Goal: Contribute content: Add original content to the website for others to see

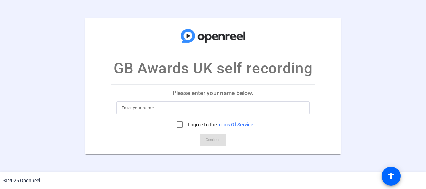
click at [157, 110] on input at bounding box center [213, 108] width 183 height 8
click at [121, 106] on div "mark Garnham" at bounding box center [213, 107] width 194 height 13
click at [123, 109] on input "mark Garnham" at bounding box center [213, 108] width 183 height 8
type input "Mark Garnham"
click at [181, 125] on input "I agree to the Terms Of Service" at bounding box center [180, 125] width 14 height 14
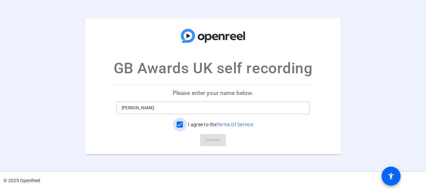
checkbox input "true"
click at [209, 141] on span "Continue" at bounding box center [213, 140] width 15 height 10
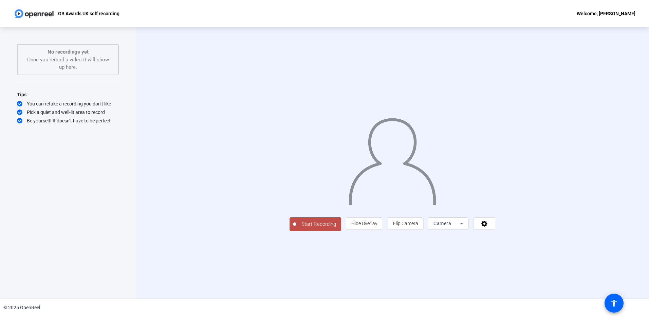
click at [296, 228] on span "Start Recording" at bounding box center [318, 225] width 45 height 8
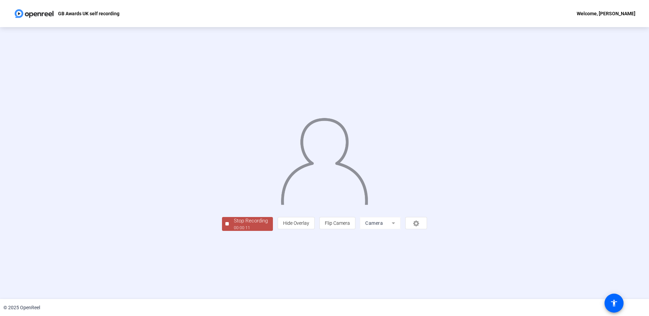
click at [234, 225] on div "Stop Recording" at bounding box center [251, 221] width 34 height 8
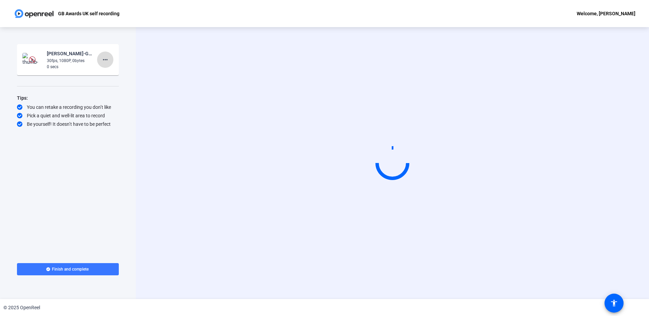
click at [107, 59] on mat-icon "more_horiz" at bounding box center [105, 60] width 8 height 8
click at [111, 75] on span "Delete clip" at bounding box center [115, 74] width 27 height 8
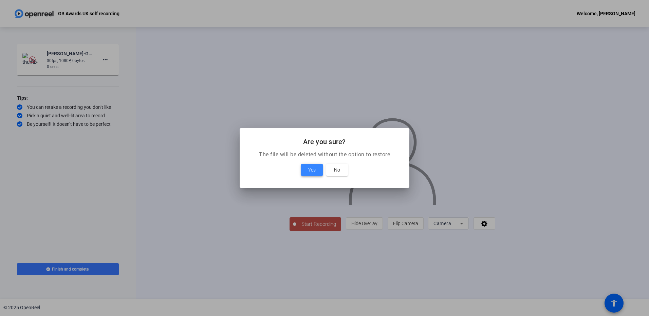
click at [321, 172] on span at bounding box center [312, 170] width 22 height 16
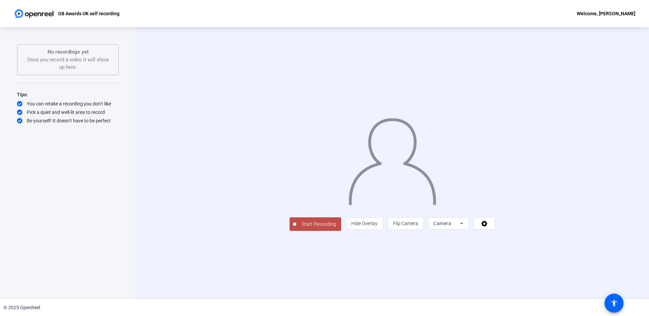
click at [308, 228] on span "Start Recording" at bounding box center [318, 225] width 45 height 8
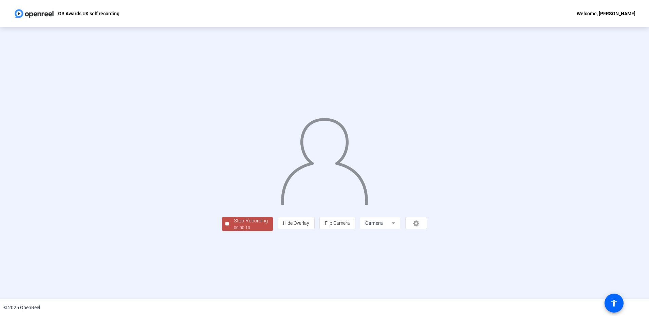
click at [242, 225] on div "Stop Recording" at bounding box center [251, 221] width 34 height 8
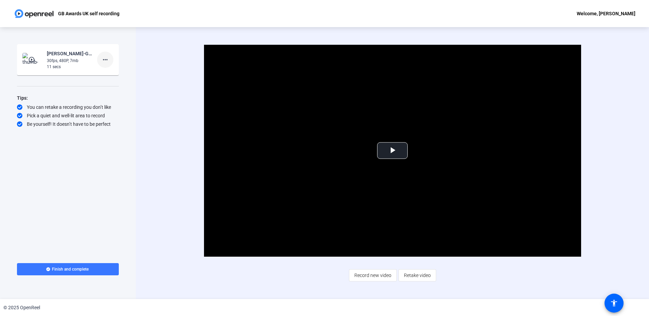
click at [107, 61] on mat-icon "more_horiz" at bounding box center [105, 60] width 8 height 8
click at [109, 76] on span "Delete clip" at bounding box center [115, 74] width 27 height 8
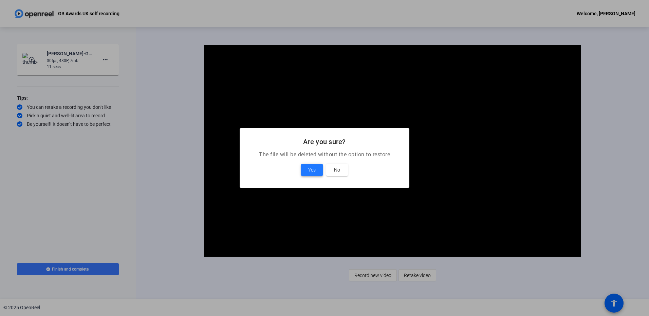
click at [315, 171] on span "Yes" at bounding box center [311, 170] width 7 height 8
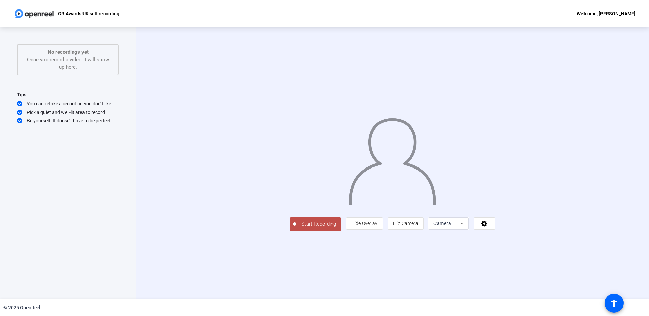
click at [296, 228] on span "Start Recording" at bounding box center [318, 225] width 45 height 8
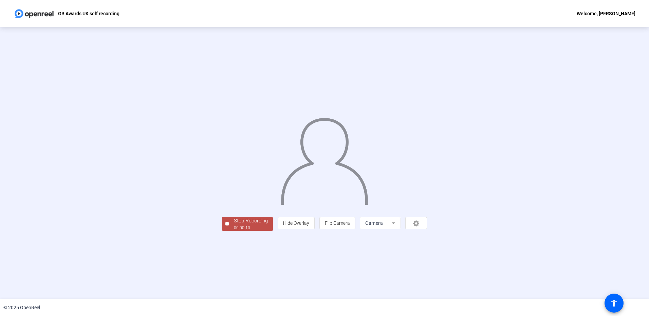
click at [229, 231] on span "Stop Recording 00:00:10" at bounding box center [251, 224] width 44 height 14
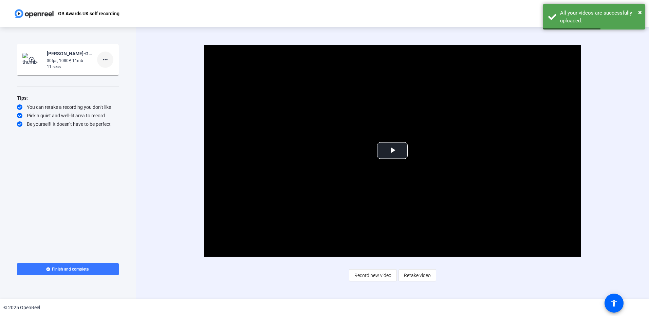
click at [107, 59] on mat-icon "more_horiz" at bounding box center [105, 60] width 8 height 8
click at [112, 74] on span "Delete clip" at bounding box center [115, 74] width 27 height 8
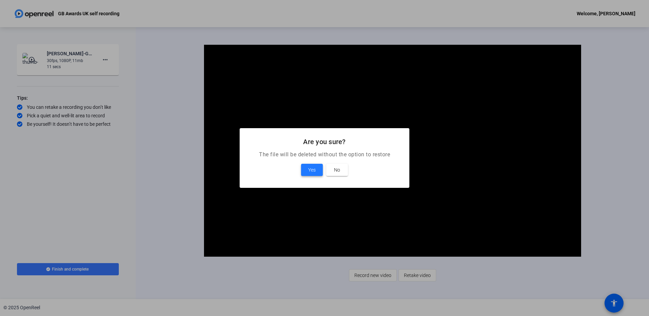
click at [309, 168] on span "Yes" at bounding box center [311, 170] width 7 height 8
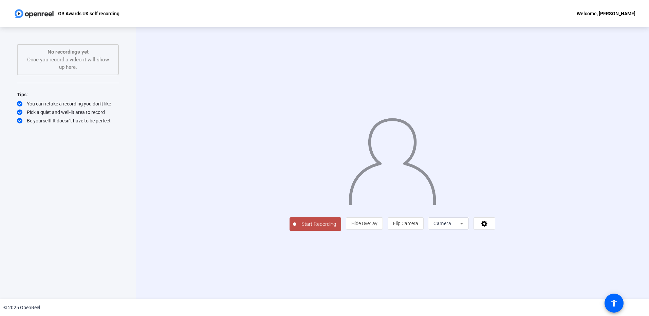
click at [296, 228] on span "Start Recording" at bounding box center [318, 225] width 45 height 8
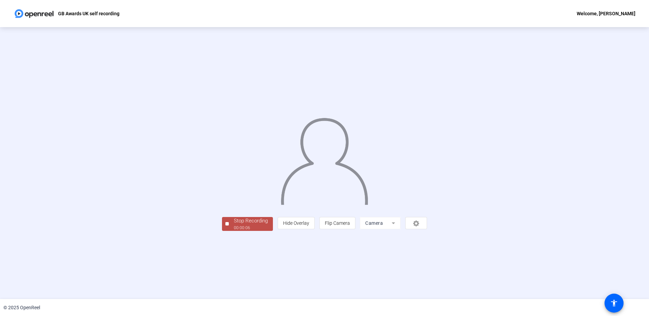
click at [222, 231] on button "Stop Recording 00:00:06" at bounding box center [247, 224] width 51 height 14
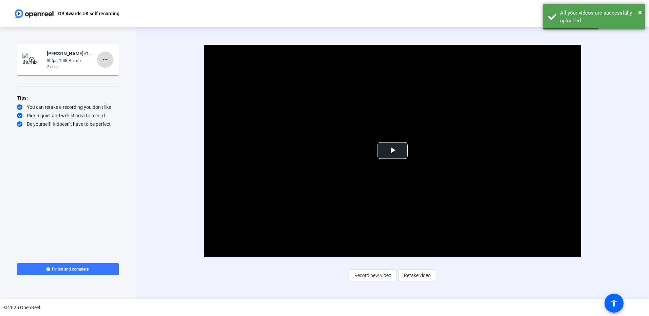
click at [107, 59] on mat-icon "more_horiz" at bounding box center [105, 60] width 8 height 8
click at [113, 72] on span "Delete clip" at bounding box center [115, 74] width 27 height 8
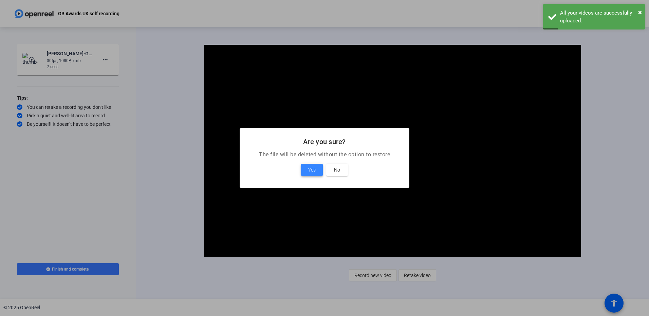
click at [309, 171] on span "Yes" at bounding box center [311, 170] width 7 height 8
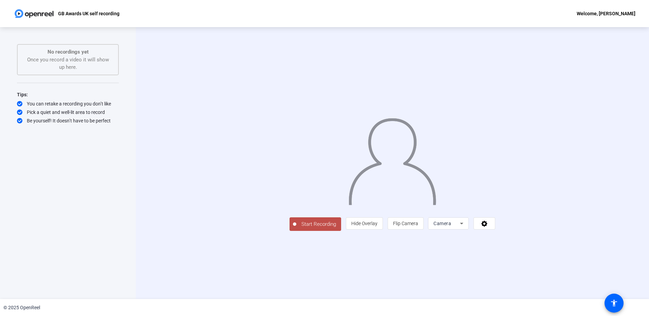
click at [296, 228] on span "Start Recording" at bounding box center [318, 225] width 45 height 8
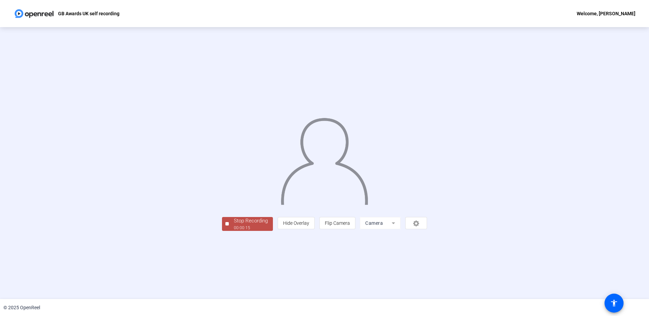
click at [234, 231] on div "00:00:15" at bounding box center [251, 228] width 34 height 6
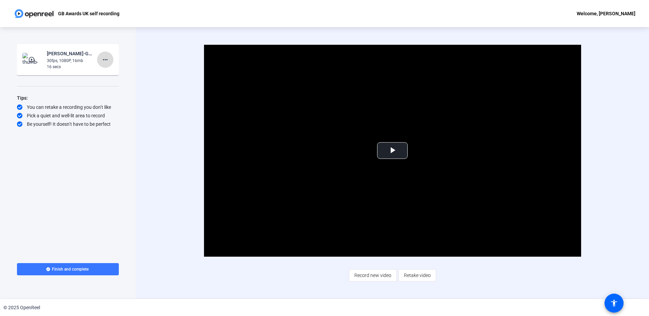
click at [104, 62] on mat-icon "more_horiz" at bounding box center [105, 60] width 8 height 8
click at [115, 75] on span "Delete clip" at bounding box center [115, 74] width 27 height 8
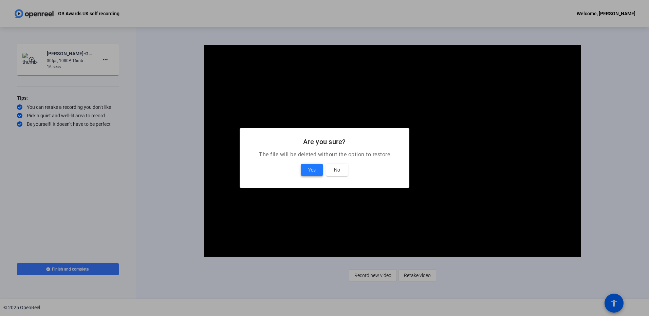
click at [312, 172] on span "Yes" at bounding box center [311, 170] width 7 height 8
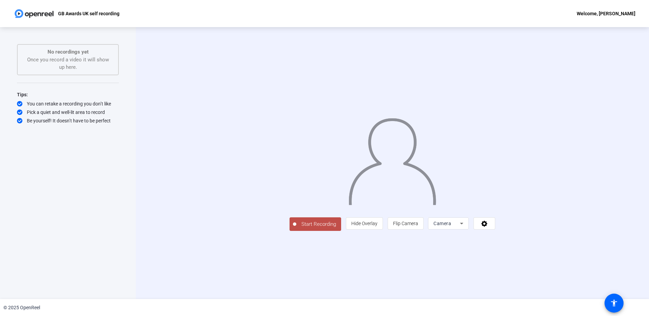
click at [296, 228] on span "Start Recording" at bounding box center [318, 225] width 45 height 8
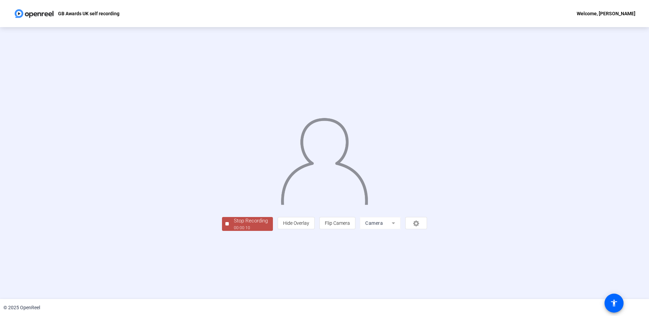
click at [234, 231] on div "00:00:10" at bounding box center [251, 228] width 34 height 6
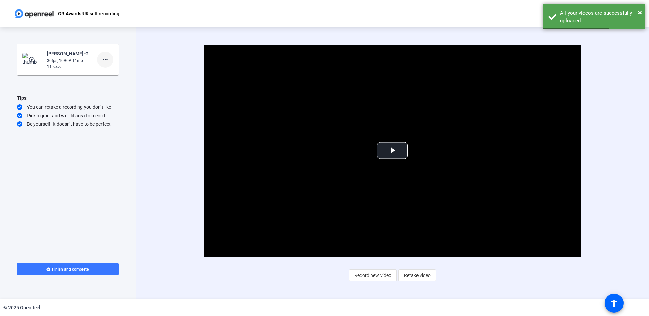
click at [102, 58] on mat-icon "more_horiz" at bounding box center [105, 60] width 8 height 8
click at [107, 73] on span "Delete clip" at bounding box center [115, 74] width 27 height 8
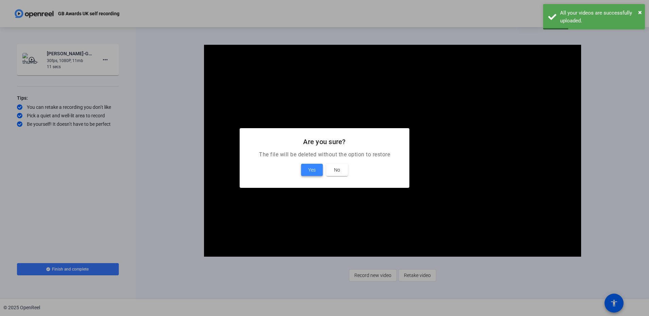
click at [311, 169] on span "Yes" at bounding box center [311, 170] width 7 height 8
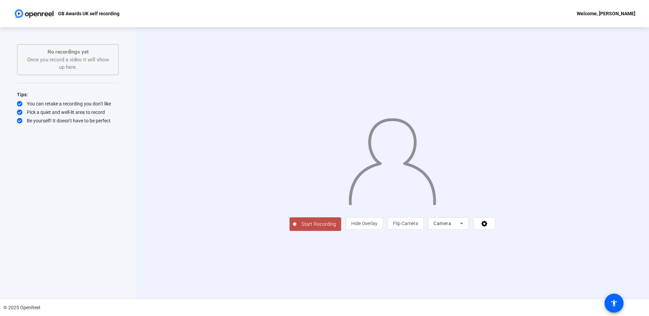
click at [296, 228] on span "Start Recording" at bounding box center [318, 225] width 45 height 8
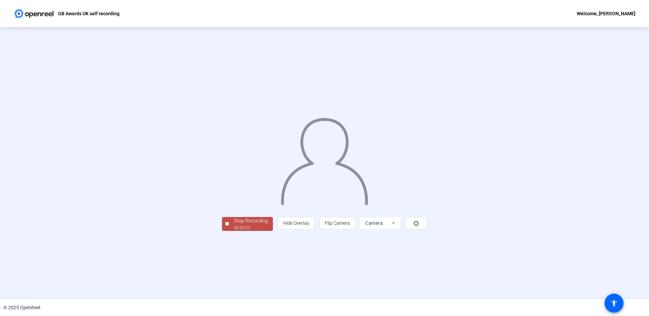
click at [234, 225] on div "Stop Recording" at bounding box center [251, 221] width 34 height 8
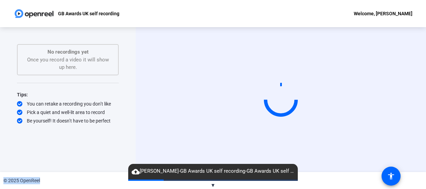
drag, startPoint x: 303, startPoint y: 189, endPoint x: 300, endPoint y: 139, distance: 49.3
click at [300, 139] on div "GB Awards UK self recording Welcome, Mark Garnham Start Recording No recordings…" at bounding box center [213, 94] width 426 height 189
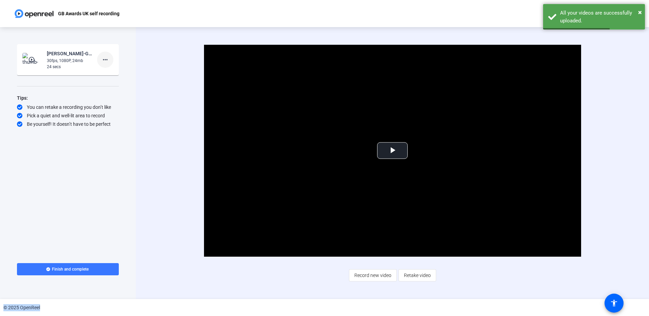
click at [105, 62] on mat-icon "more_horiz" at bounding box center [105, 60] width 8 height 8
click at [109, 72] on span "Delete clip" at bounding box center [115, 74] width 27 height 8
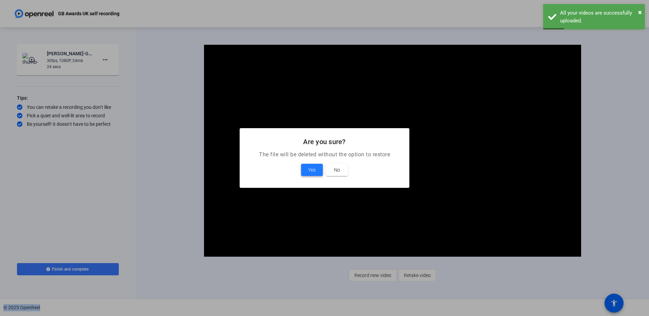
click at [311, 171] on span "Yes" at bounding box center [311, 170] width 7 height 8
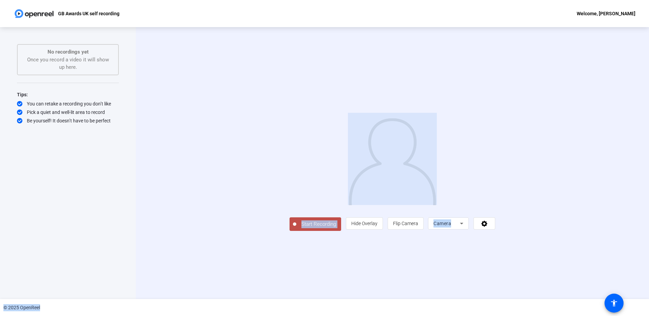
click at [296, 228] on span "Start Recording" at bounding box center [318, 225] width 45 height 8
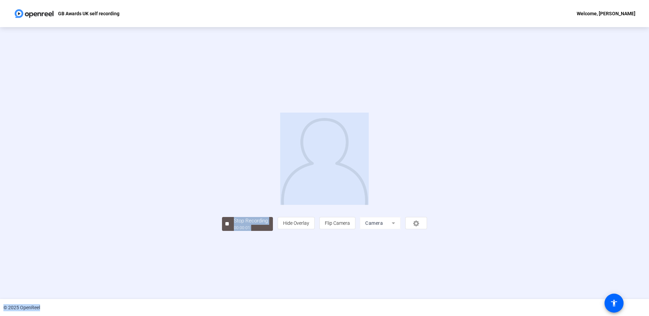
click at [572, 190] on div "Stop Recording 00:00:01 person Hide Overlay flip Flip Camera Camera" at bounding box center [324, 163] width 551 height 135
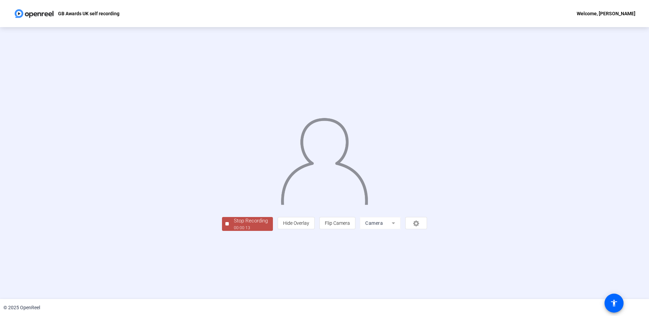
click at [234, 231] on div "00:00:13" at bounding box center [251, 228] width 34 height 6
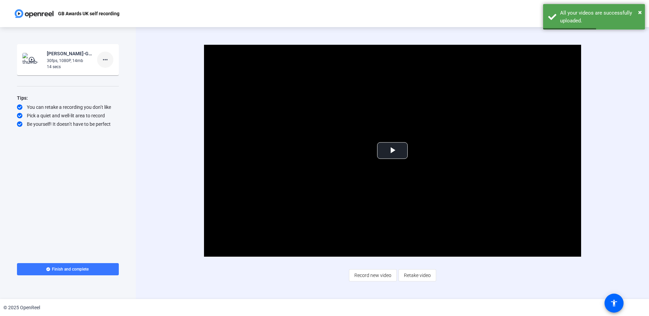
click at [105, 60] on mat-icon "more_horiz" at bounding box center [105, 60] width 8 height 8
click at [112, 74] on span "Delete clip" at bounding box center [115, 74] width 27 height 8
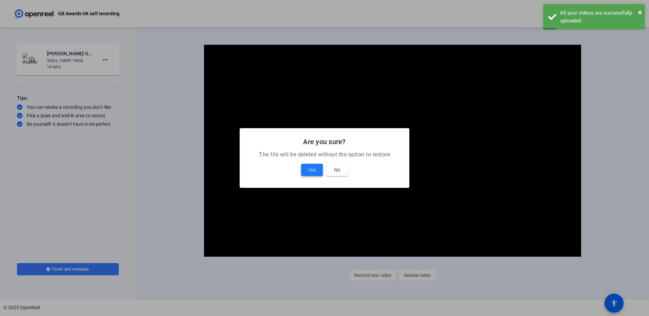
click at [307, 172] on span at bounding box center [312, 170] width 22 height 16
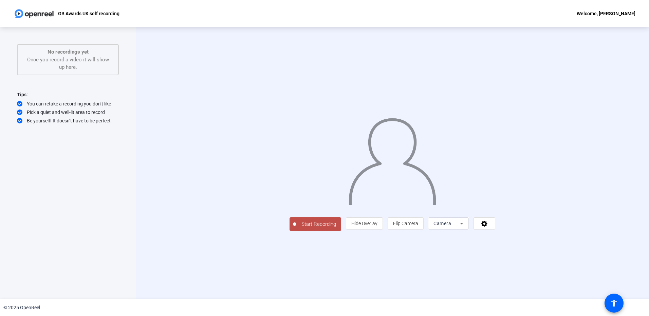
click at [296, 228] on span "Start Recording" at bounding box center [318, 225] width 45 height 8
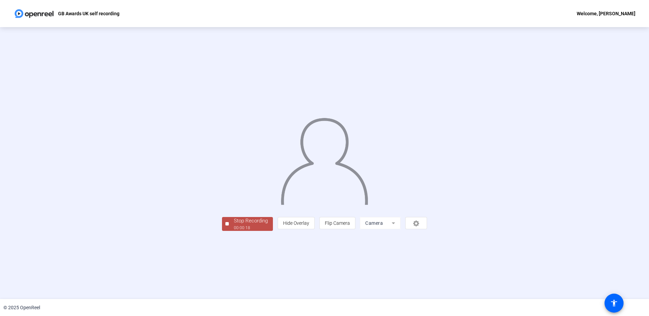
click at [234, 231] on div "00:00:18" at bounding box center [251, 228] width 34 height 6
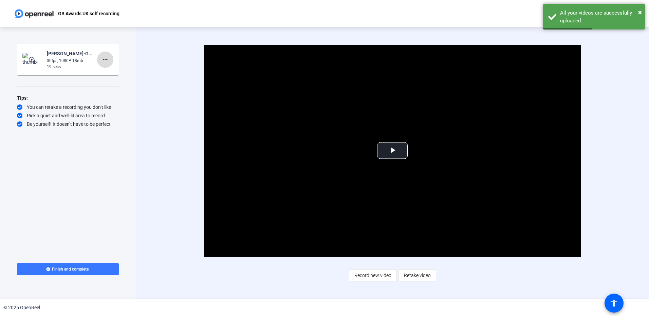
click at [106, 60] on mat-icon "more_horiz" at bounding box center [105, 60] width 8 height 8
click at [105, 75] on span "Delete clip" at bounding box center [115, 74] width 27 height 8
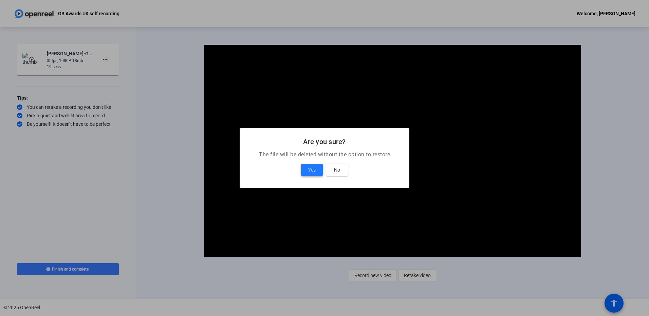
click at [308, 169] on span "Yes" at bounding box center [311, 170] width 7 height 8
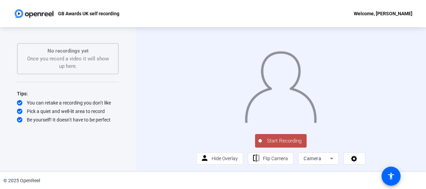
scroll to position [22, 0]
click at [271, 142] on span "Start Recording" at bounding box center [284, 141] width 45 height 8
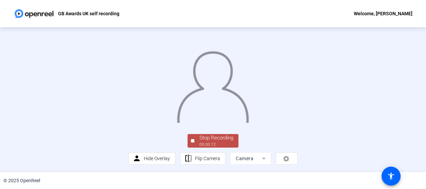
scroll to position [55, 0]
click at [205, 142] on div "00:00:14" at bounding box center [216, 144] width 34 height 6
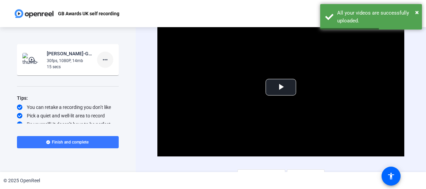
click at [101, 63] on mat-icon "more_horiz" at bounding box center [105, 60] width 8 height 8
click at [108, 74] on span "Delete clip" at bounding box center [112, 74] width 27 height 8
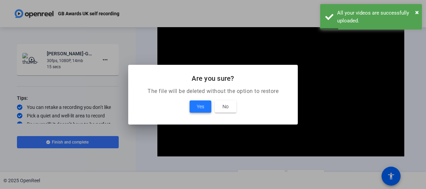
click at [200, 110] on span "Yes" at bounding box center [200, 106] width 7 height 8
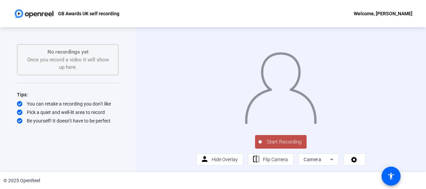
click at [273, 146] on span "Start Recording" at bounding box center [284, 142] width 45 height 8
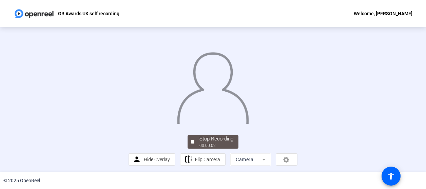
click at [129, 75] on div at bounding box center [213, 81] width 169 height 95
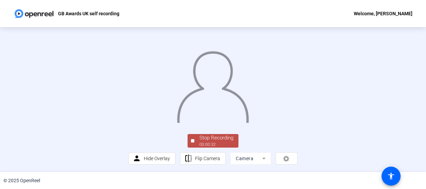
scroll to position [55, 0]
click at [203, 143] on div "00:00:32" at bounding box center [216, 144] width 34 height 6
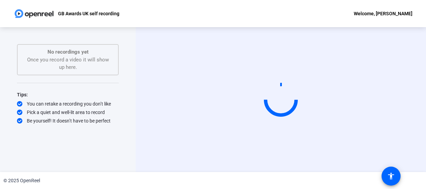
scroll to position [0, 0]
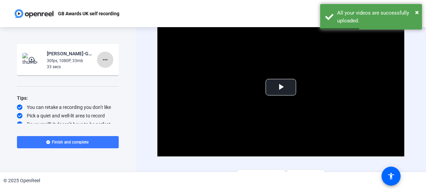
click at [101, 62] on mat-icon "more_horiz" at bounding box center [105, 60] width 8 height 8
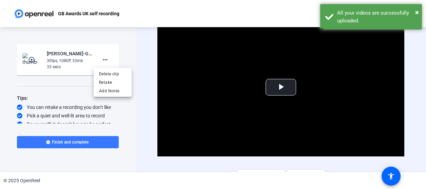
click at [33, 64] on div at bounding box center [213, 94] width 426 height 189
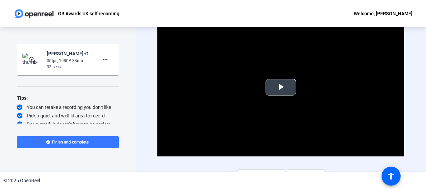
click at [281, 87] on span "Video Player" at bounding box center [281, 87] width 0 height 0
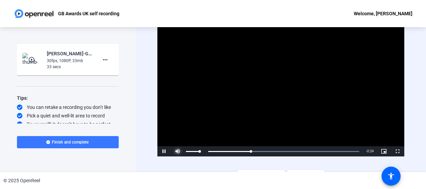
click at [175, 151] on span "Video Player" at bounding box center [178, 151] width 14 height 0
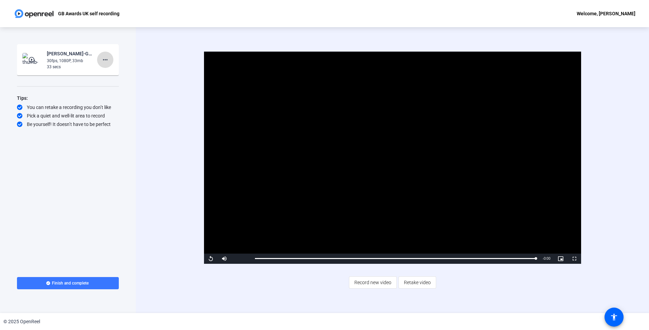
click at [107, 60] on mat-icon "more_horiz" at bounding box center [105, 60] width 8 height 8
click at [109, 73] on span "Delete clip" at bounding box center [115, 74] width 27 height 8
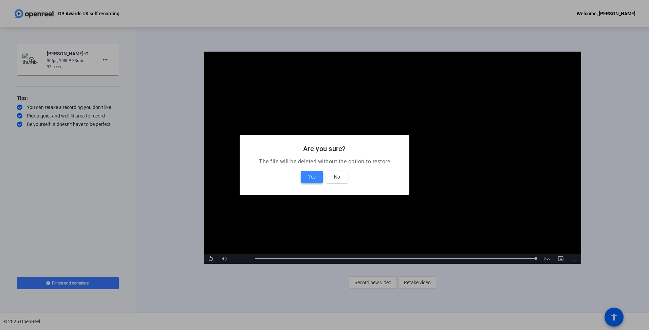
click at [308, 180] on span "Yes" at bounding box center [311, 177] width 7 height 8
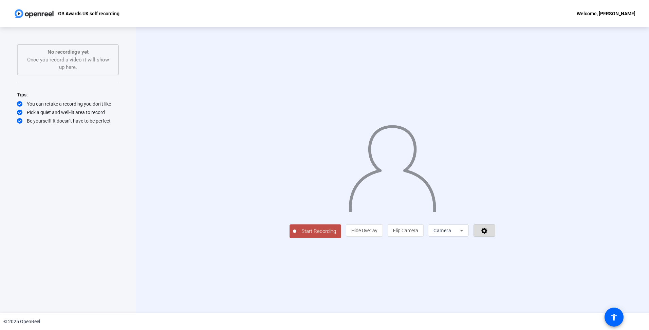
click at [495, 238] on span at bounding box center [484, 230] width 21 height 16
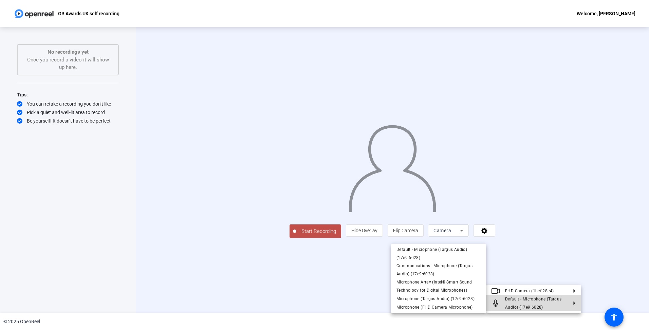
click at [523, 305] on span "Default - Microphone (Targus Audio) (17e9:6028)" at bounding box center [533, 303] width 57 height 13
click at [431, 309] on span "Microphone (FHD Camera Microphone)" at bounding box center [434, 307] width 76 height 5
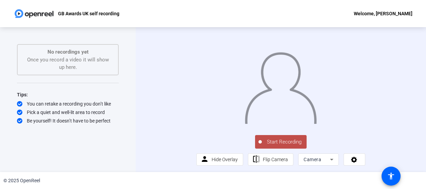
click at [281, 146] on span "Start Recording" at bounding box center [284, 142] width 45 height 8
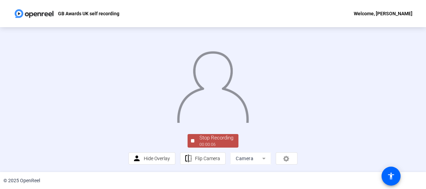
scroll to position [55, 0]
click at [202, 144] on div "00:00:06" at bounding box center [216, 144] width 34 height 6
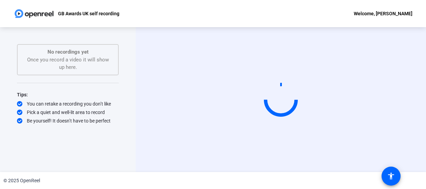
scroll to position [0, 0]
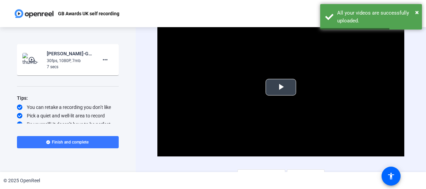
click at [281, 87] on span "Video Player" at bounding box center [281, 87] width 0 height 0
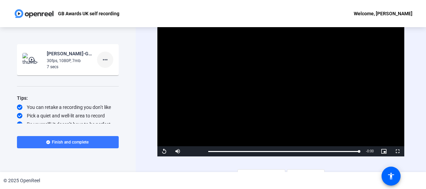
click at [102, 57] on mat-icon "more_horiz" at bounding box center [105, 60] width 8 height 8
click at [106, 74] on span "Delete clip" at bounding box center [112, 74] width 27 height 8
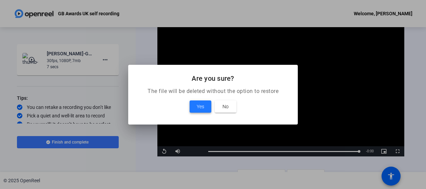
click at [190, 107] on span at bounding box center [201, 106] width 22 height 16
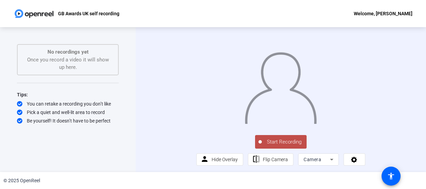
click at [272, 146] on span "Start Recording" at bounding box center [284, 142] width 45 height 8
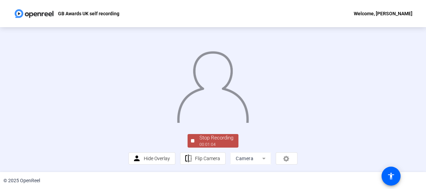
scroll to position [55, 0]
click at [222, 139] on div "Stop Recording" at bounding box center [216, 138] width 34 height 8
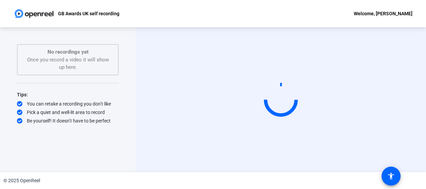
scroll to position [0, 0]
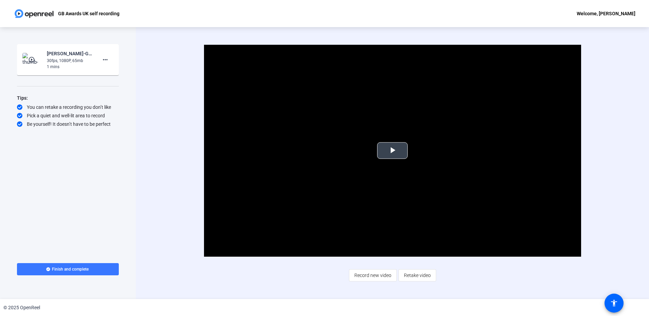
click at [392, 151] on span "Video Player" at bounding box center [392, 151] width 0 height 0
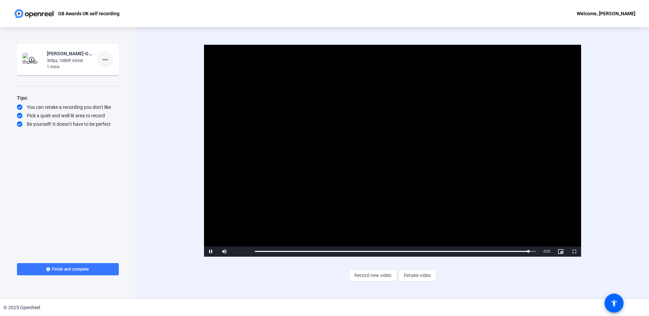
click at [104, 58] on mat-icon "more_horiz" at bounding box center [105, 60] width 8 height 8
click at [107, 75] on span "Delete clip" at bounding box center [115, 74] width 27 height 8
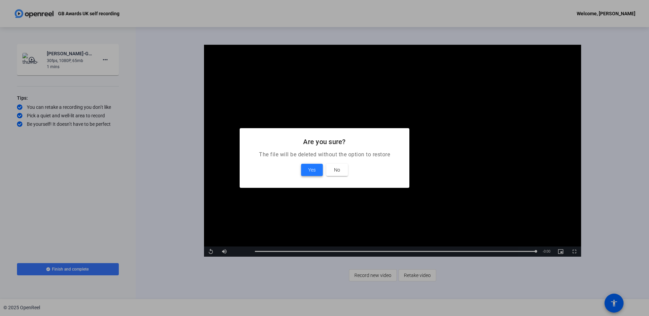
click at [316, 170] on span at bounding box center [312, 170] width 22 height 16
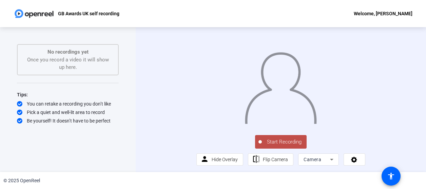
click at [276, 146] on span "Start Recording" at bounding box center [284, 142] width 45 height 8
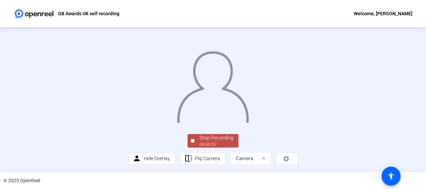
scroll to position [55, 0]
click at [196, 140] on span "Stop Recording 00:00:24" at bounding box center [216, 141] width 44 height 14
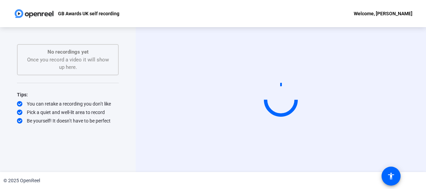
scroll to position [0, 0]
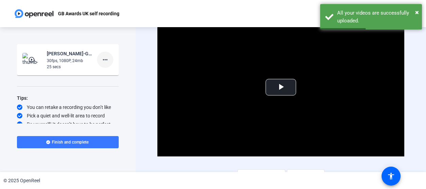
click at [103, 62] on mat-icon "more_horiz" at bounding box center [105, 60] width 8 height 8
click at [103, 74] on span "Delete clip" at bounding box center [112, 74] width 27 height 8
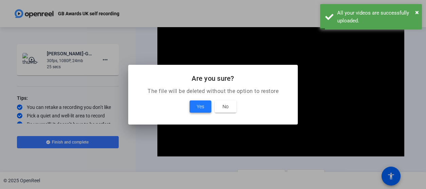
click at [197, 109] on span "Yes" at bounding box center [200, 106] width 7 height 8
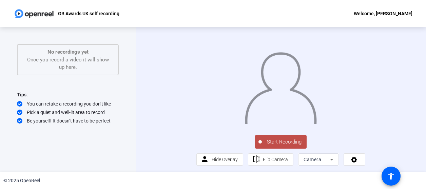
click at [276, 149] on button "Start Recording" at bounding box center [281, 142] width 52 height 14
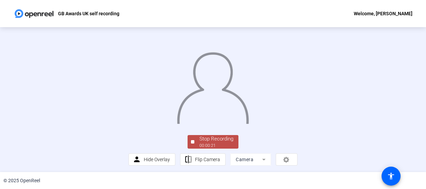
scroll to position [55, 0]
click at [208, 135] on div "Stop Recording" at bounding box center [216, 138] width 34 height 8
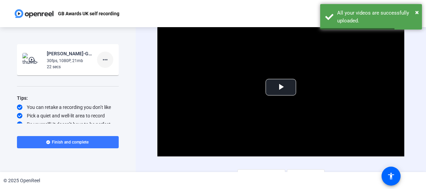
click at [104, 59] on mat-icon "more_horiz" at bounding box center [105, 60] width 8 height 8
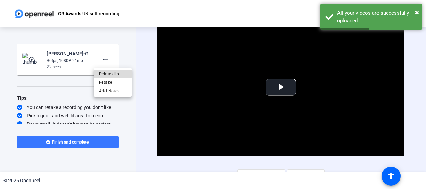
click at [105, 73] on span "Delete clip" at bounding box center [112, 74] width 27 height 8
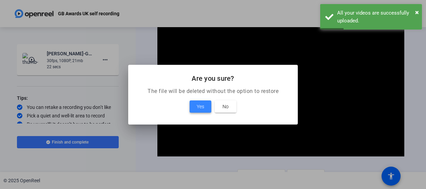
click at [198, 106] on span "Yes" at bounding box center [200, 106] width 7 height 8
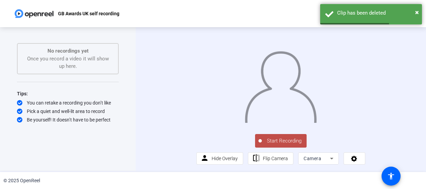
scroll to position [22, 0]
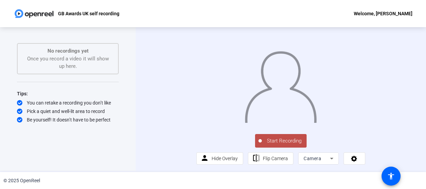
click at [275, 142] on span "Start Recording" at bounding box center [284, 141] width 45 height 8
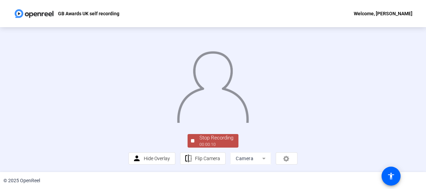
scroll to position [55, 0]
click at [216, 142] on div "00:00:10" at bounding box center [216, 144] width 34 height 6
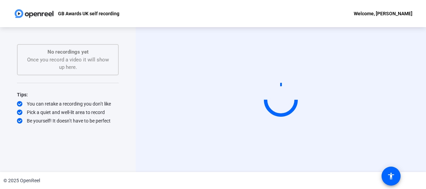
scroll to position [0, 0]
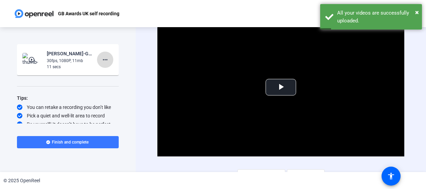
click at [105, 58] on mat-icon "more_horiz" at bounding box center [105, 60] width 8 height 8
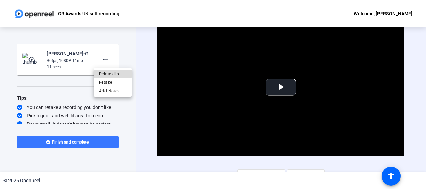
click at [107, 72] on span "Delete clip" at bounding box center [112, 74] width 27 height 8
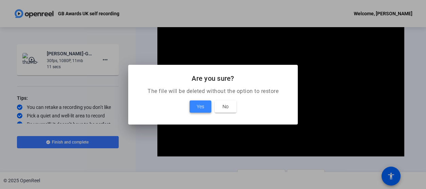
click at [197, 106] on span "Yes" at bounding box center [200, 106] width 7 height 8
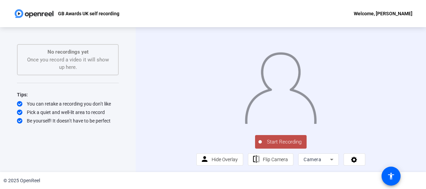
click at [269, 146] on span "Start Recording" at bounding box center [284, 142] width 45 height 8
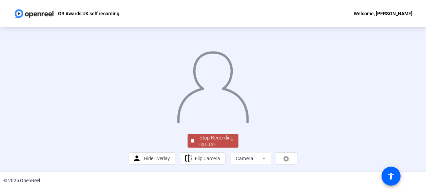
scroll to position [55, 0]
click at [196, 141] on span "Stop Recording 00:00:30" at bounding box center [216, 141] width 44 height 14
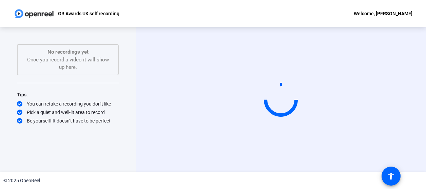
scroll to position [0, 0]
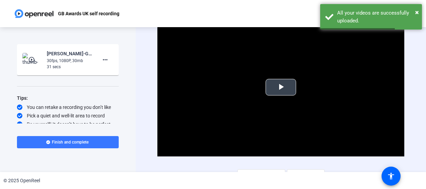
click at [281, 87] on span "Video Player" at bounding box center [281, 87] width 0 height 0
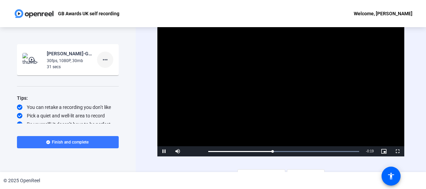
click at [101, 62] on mat-icon "more_horiz" at bounding box center [105, 60] width 8 height 8
click at [106, 74] on span "Delete clip" at bounding box center [112, 74] width 27 height 8
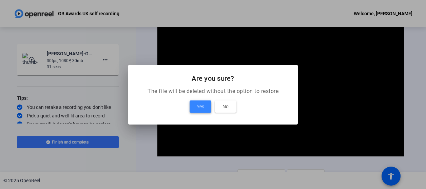
click at [202, 107] on span "Yes" at bounding box center [200, 106] width 7 height 8
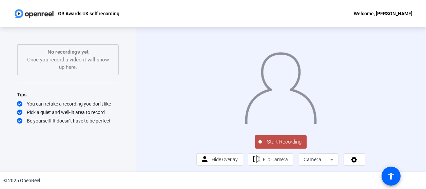
click at [280, 146] on span "Start Recording" at bounding box center [284, 142] width 45 height 8
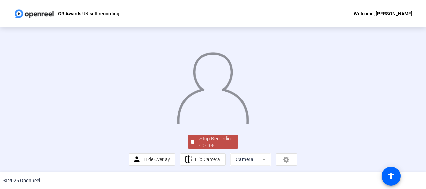
click at [215, 95] on img at bounding box center [212, 86] width 73 height 76
click at [204, 144] on div "00:00:41" at bounding box center [216, 144] width 34 height 6
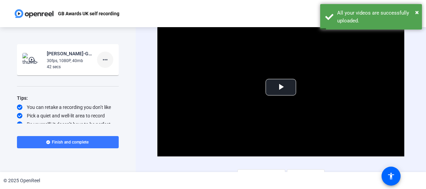
click at [103, 57] on mat-icon "more_horiz" at bounding box center [105, 60] width 8 height 8
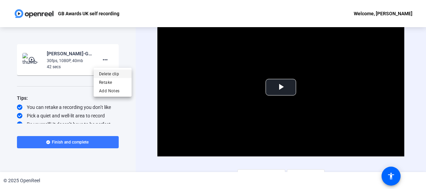
click at [103, 73] on span "Delete clip" at bounding box center [112, 74] width 27 height 8
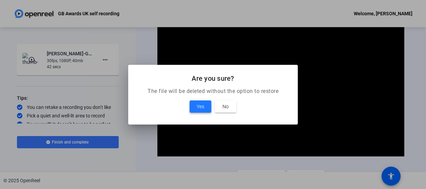
click at [195, 105] on span at bounding box center [201, 106] width 22 height 16
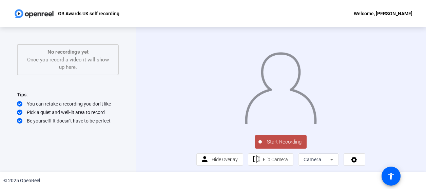
click at [275, 146] on span "Start Recording" at bounding box center [284, 142] width 45 height 8
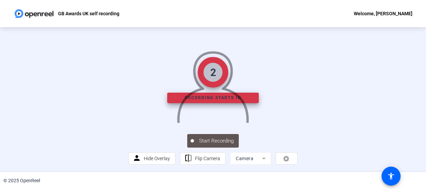
scroll to position [55, 0]
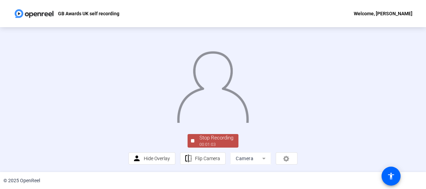
click at [221, 140] on div "Stop Recording" at bounding box center [216, 138] width 34 height 8
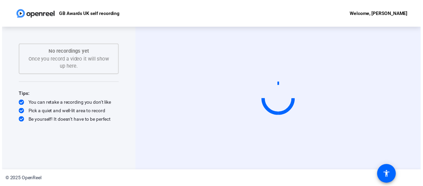
scroll to position [0, 0]
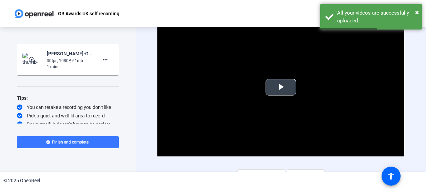
click at [282, 79] on button "Play Video" at bounding box center [281, 87] width 31 height 17
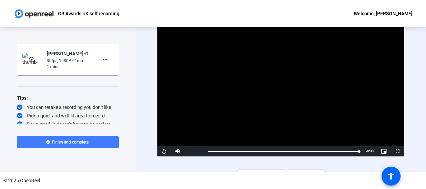
click at [81, 142] on span "Finish and complete" at bounding box center [70, 141] width 37 height 5
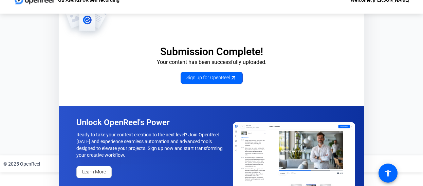
scroll to position [21, 0]
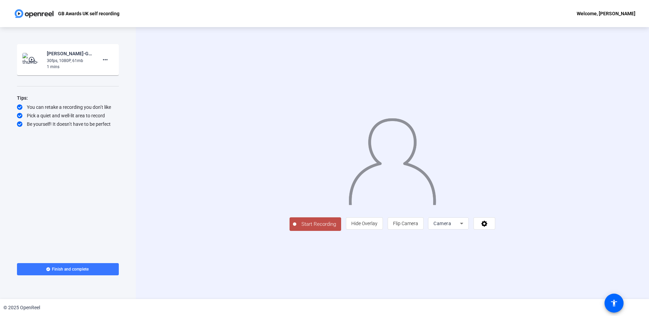
click at [296, 189] on span "Start Recording" at bounding box center [318, 225] width 45 height 8
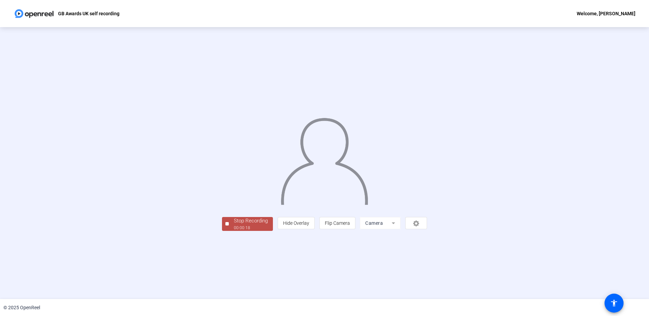
click at [234, 189] on div "Stop Recording" at bounding box center [251, 221] width 34 height 8
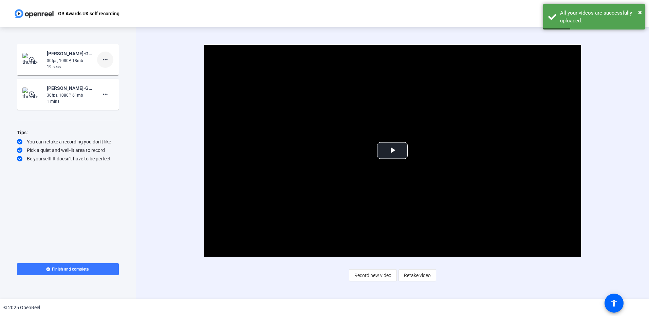
click at [106, 60] on mat-icon "more_horiz" at bounding box center [105, 60] width 8 height 8
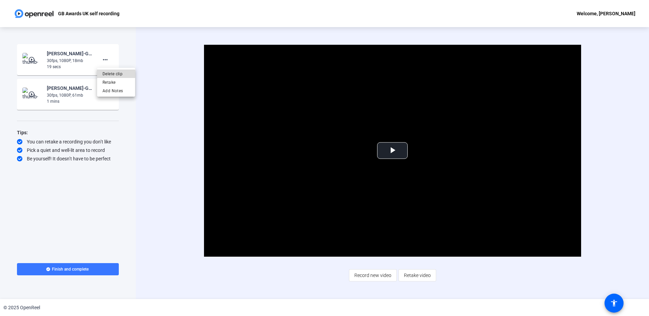
click at [115, 75] on span "Delete clip" at bounding box center [115, 74] width 27 height 8
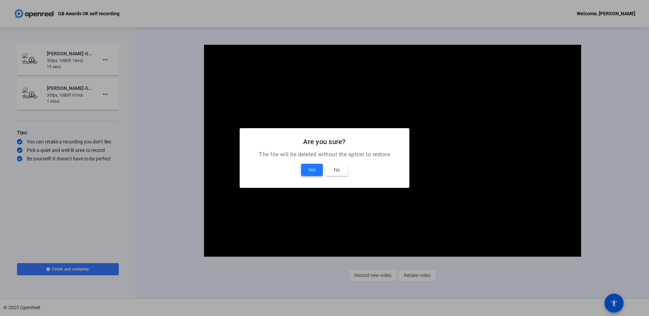
click at [306, 171] on span at bounding box center [312, 170] width 22 height 16
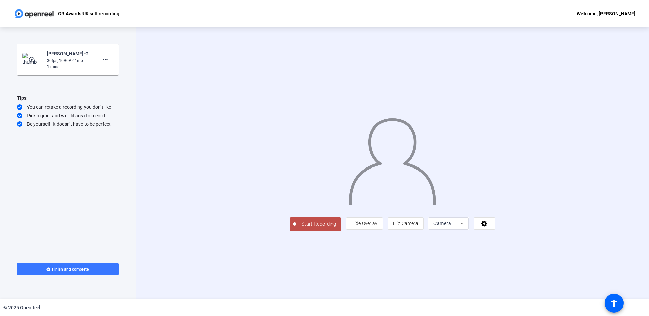
click at [296, 189] on span "Start Recording" at bounding box center [318, 225] width 45 height 8
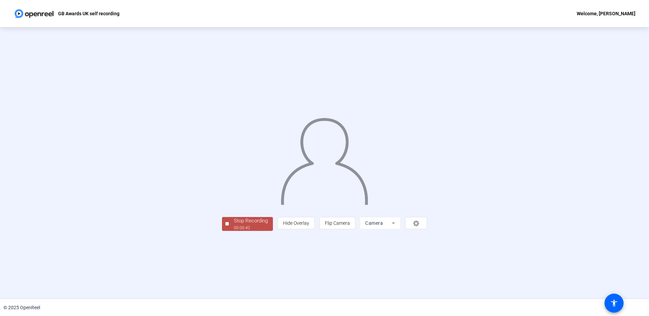
click at [234, 189] on div "00:00:42" at bounding box center [251, 228] width 34 height 6
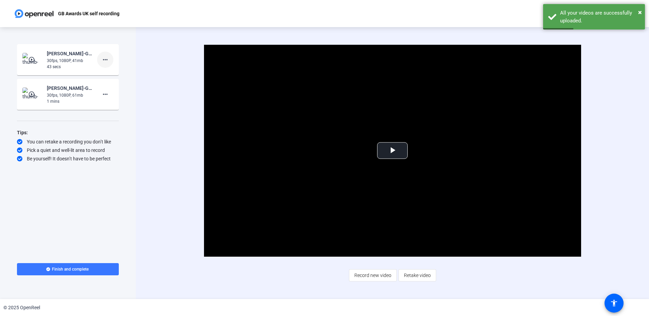
click at [107, 60] on mat-icon "more_horiz" at bounding box center [105, 60] width 8 height 8
click at [110, 75] on span "Delete clip" at bounding box center [115, 74] width 27 height 8
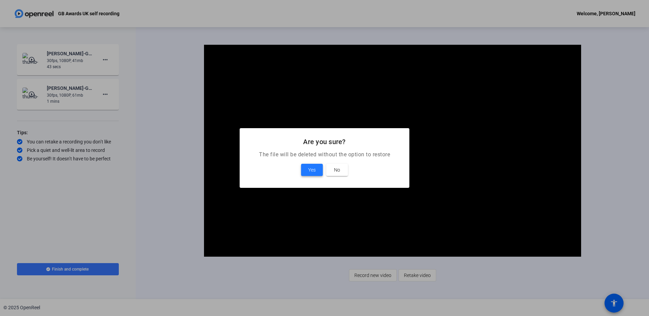
click at [309, 168] on span "Yes" at bounding box center [311, 170] width 7 height 8
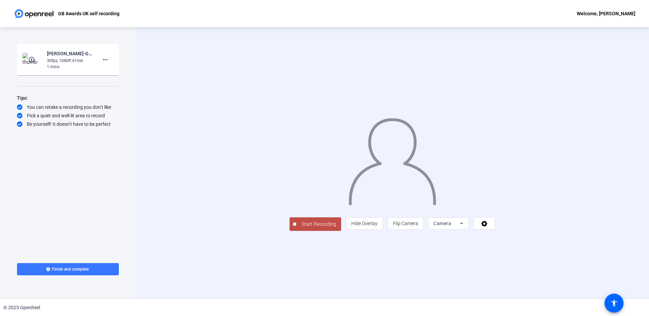
click at [296, 189] on span "Start Recording" at bounding box center [318, 225] width 45 height 8
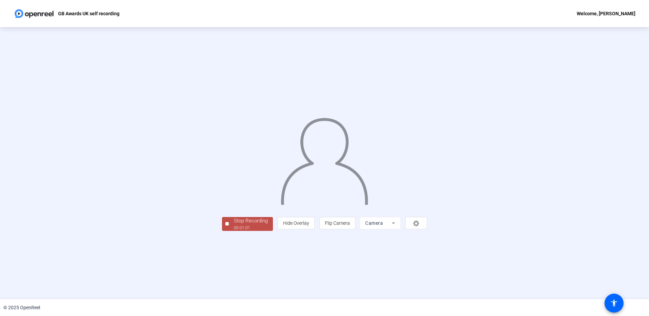
click at [234, 189] on div "Stop Recording" at bounding box center [251, 221] width 34 height 8
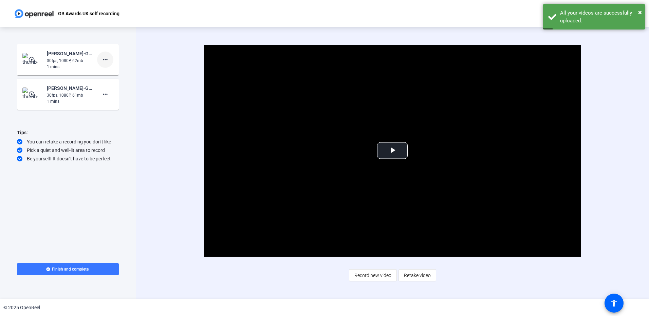
click at [107, 60] on mat-icon "more_horiz" at bounding box center [105, 60] width 8 height 8
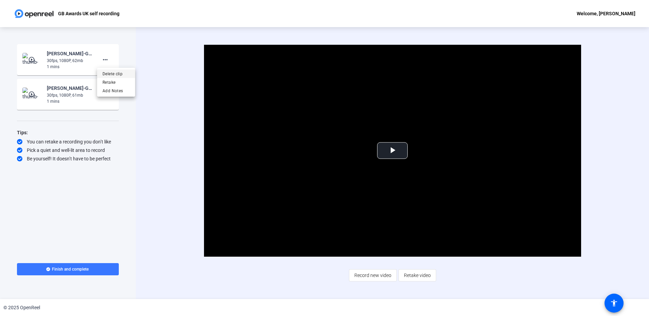
click at [111, 73] on span "Delete clip" at bounding box center [115, 74] width 27 height 8
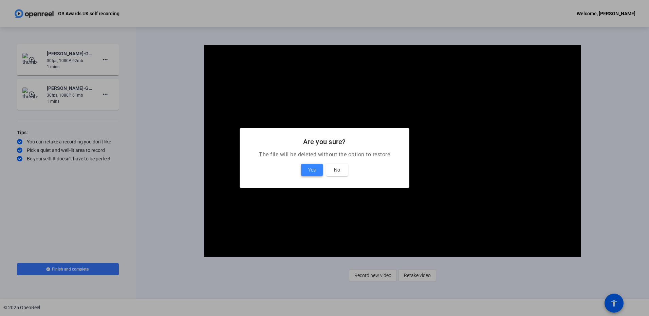
click at [310, 169] on span "Yes" at bounding box center [311, 170] width 7 height 8
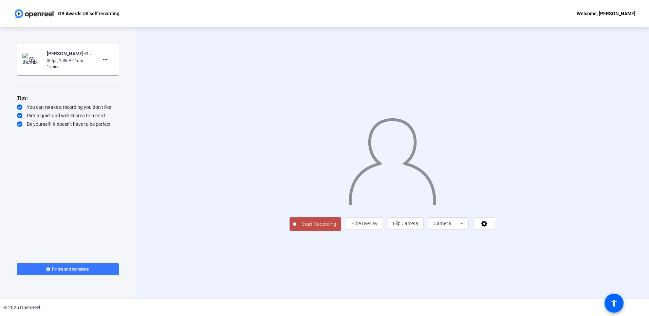
click at [296, 189] on span "Start Recording" at bounding box center [318, 225] width 45 height 8
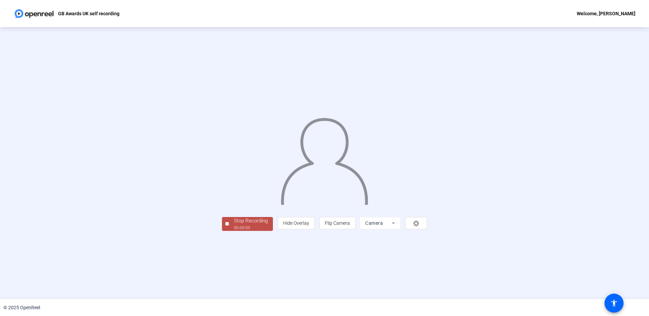
click at [234, 189] on div "00:00:09" at bounding box center [251, 228] width 34 height 6
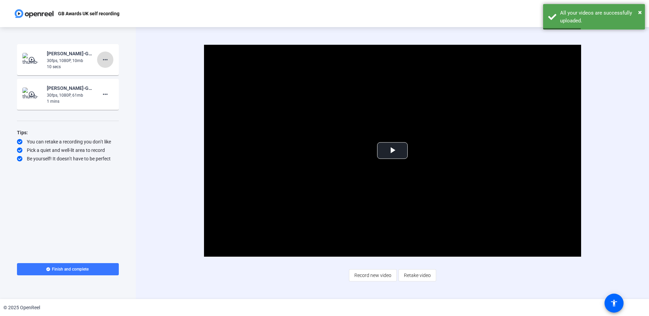
click at [105, 61] on mat-icon "more_horiz" at bounding box center [105, 60] width 8 height 8
click at [113, 71] on span "Delete clip" at bounding box center [115, 74] width 27 height 8
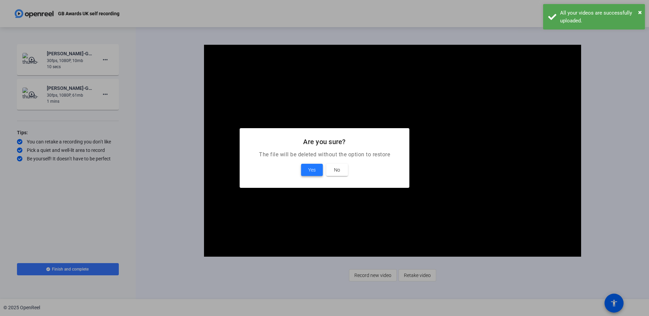
click at [313, 166] on span at bounding box center [312, 170] width 22 height 16
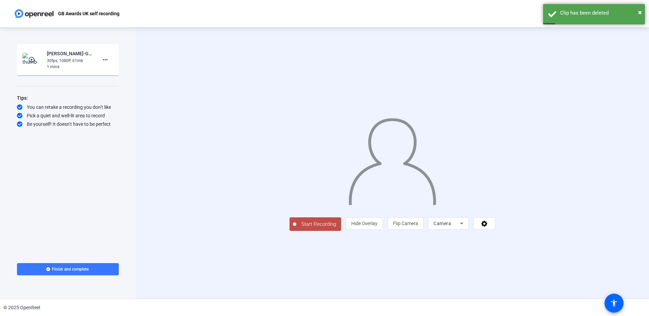
click at [296, 189] on span "Start Recording" at bounding box center [318, 225] width 45 height 8
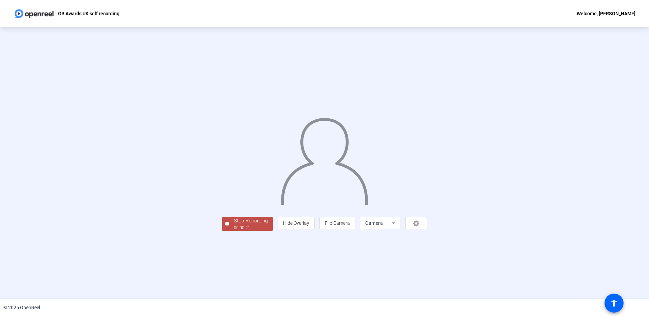
click at [234, 189] on div "00:00:21" at bounding box center [251, 228] width 34 height 6
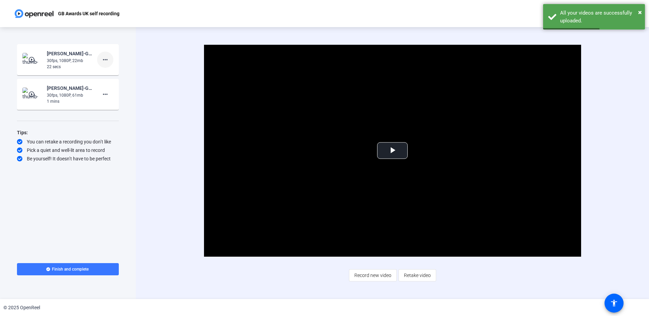
click at [110, 60] on span at bounding box center [105, 60] width 16 height 16
click at [112, 72] on span "Delete clip" at bounding box center [115, 74] width 27 height 8
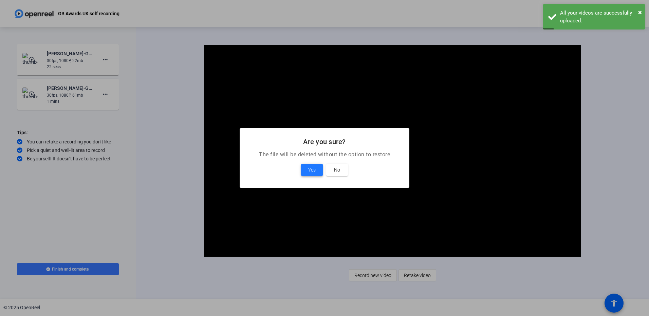
click at [306, 168] on span at bounding box center [312, 170] width 22 height 16
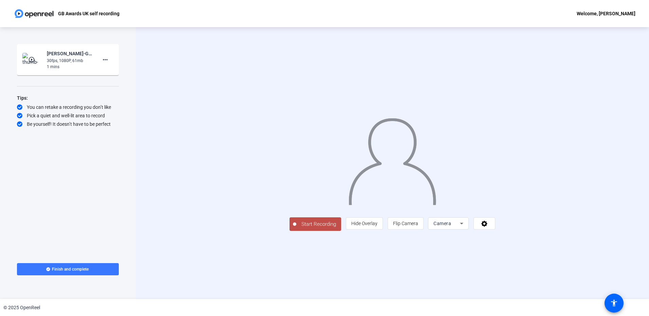
click at [289, 189] on button "Start Recording" at bounding box center [315, 224] width 52 height 14
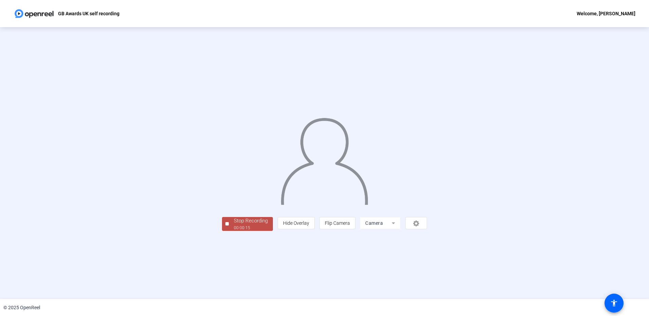
click at [234, 189] on div "00:00:15" at bounding box center [251, 228] width 34 height 6
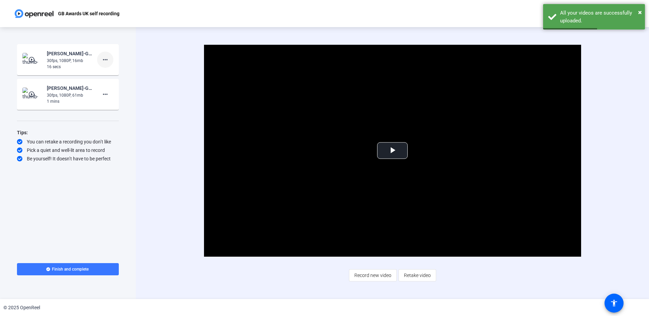
click at [109, 59] on mat-icon "more_horiz" at bounding box center [105, 60] width 8 height 8
click at [108, 76] on span "Delete clip" at bounding box center [115, 74] width 27 height 8
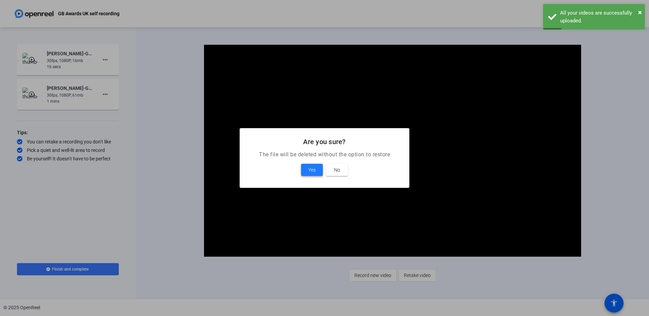
click at [316, 172] on span at bounding box center [312, 170] width 22 height 16
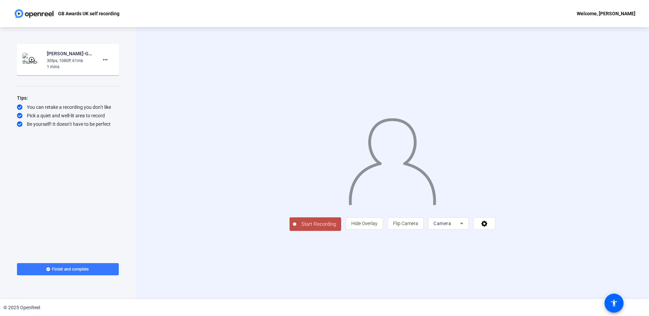
click at [296, 189] on span "Start Recording" at bounding box center [318, 225] width 45 height 8
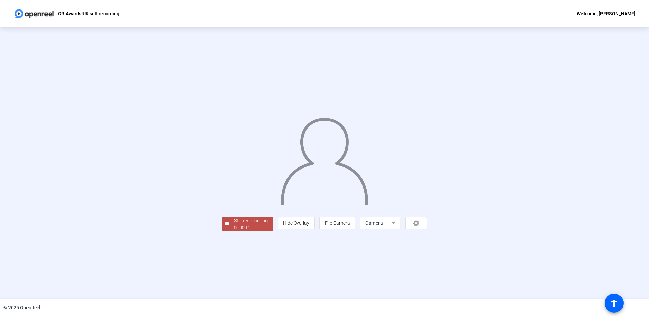
click at [234, 189] on div "Stop Recording" at bounding box center [251, 221] width 34 height 8
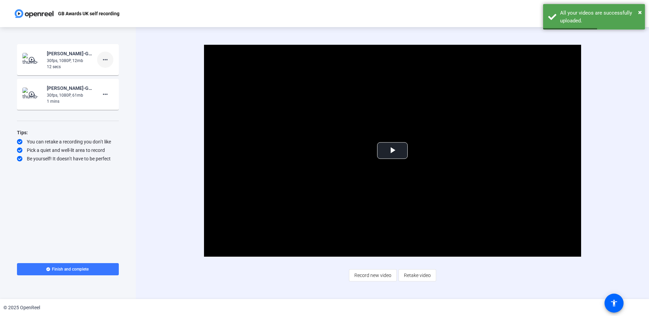
click at [109, 61] on span at bounding box center [105, 60] width 16 height 16
click at [113, 74] on span "Delete clip" at bounding box center [115, 74] width 27 height 8
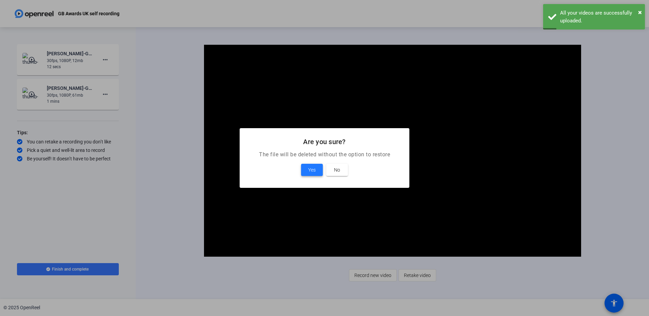
click at [306, 172] on span at bounding box center [312, 170] width 22 height 16
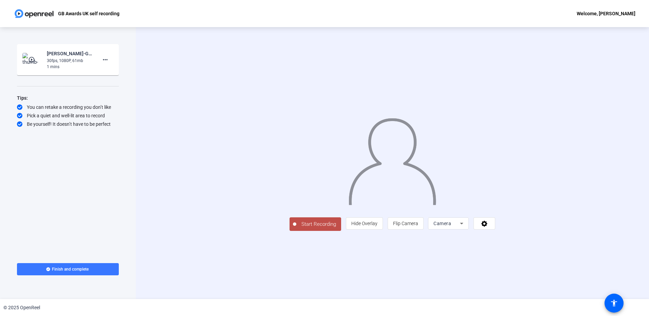
click at [296, 189] on span "Start Recording" at bounding box center [318, 225] width 45 height 8
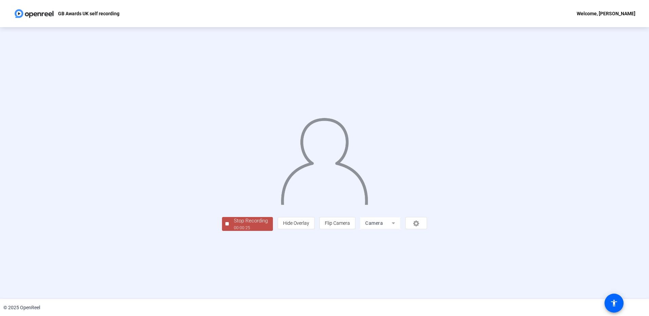
click at [234, 189] on div "Stop Recording" at bounding box center [251, 221] width 34 height 8
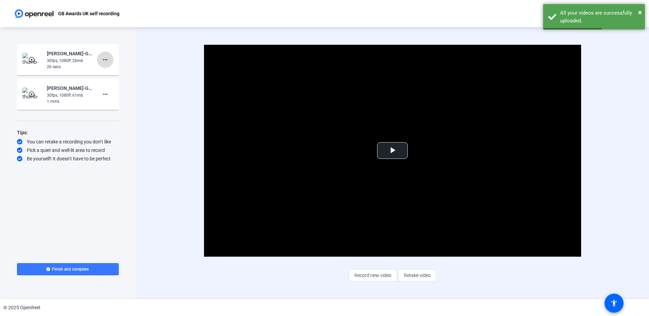
click at [102, 62] on mat-icon "more_horiz" at bounding box center [105, 60] width 8 height 8
click at [111, 74] on span "Delete clip" at bounding box center [115, 74] width 27 height 8
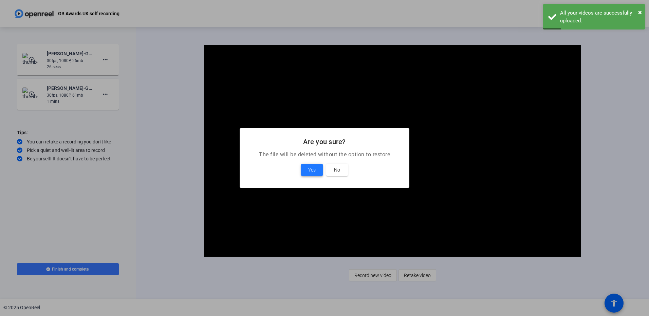
click at [311, 169] on span "Yes" at bounding box center [311, 170] width 7 height 8
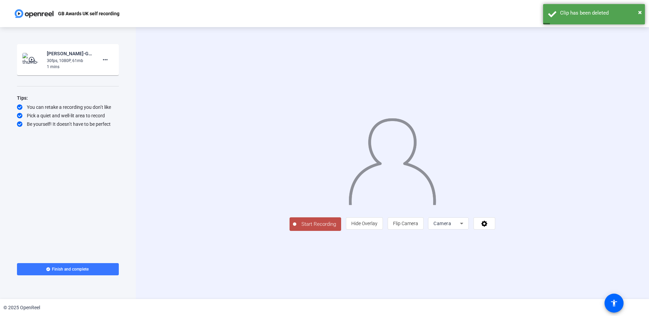
click at [296, 189] on span "Start Recording" at bounding box center [318, 225] width 45 height 8
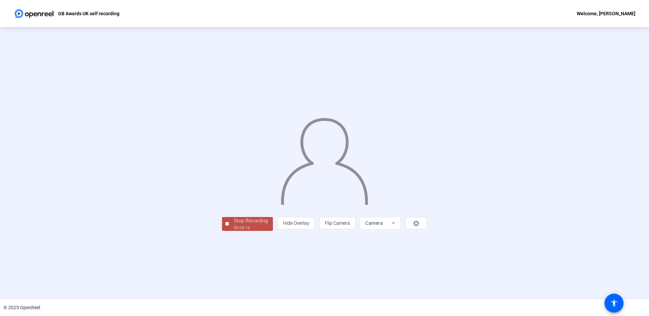
click at [234, 189] on div "00:00:16" at bounding box center [251, 228] width 34 height 6
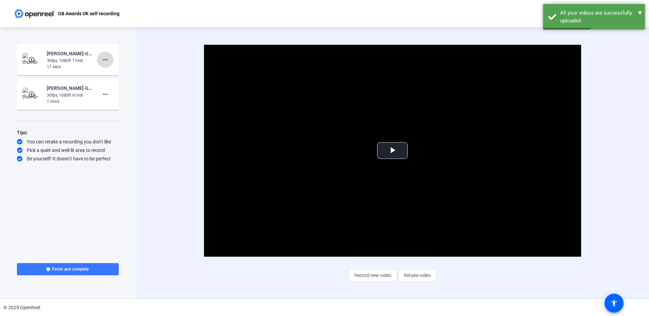
click at [108, 60] on mat-icon "more_horiz" at bounding box center [105, 60] width 8 height 8
click at [110, 73] on span "Delete clip" at bounding box center [115, 74] width 27 height 8
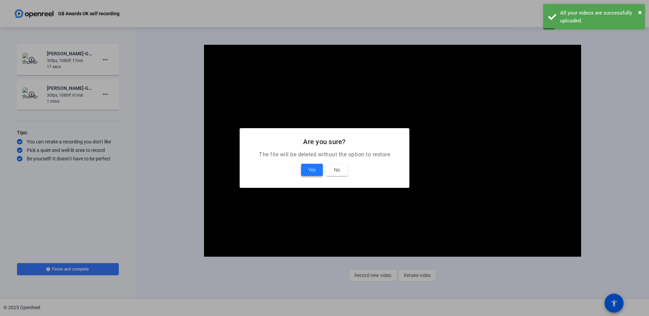
click at [312, 172] on span "Yes" at bounding box center [311, 170] width 7 height 8
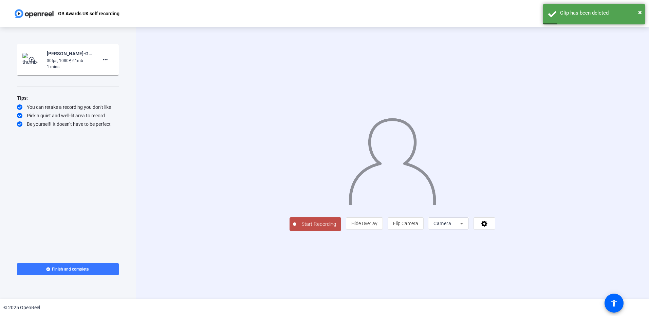
click at [296, 189] on span "Start Recording" at bounding box center [318, 225] width 45 height 8
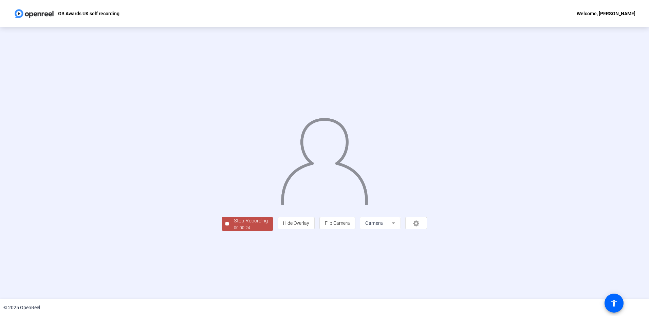
click at [229, 189] on span "Stop Recording 00:00:24" at bounding box center [251, 224] width 44 height 14
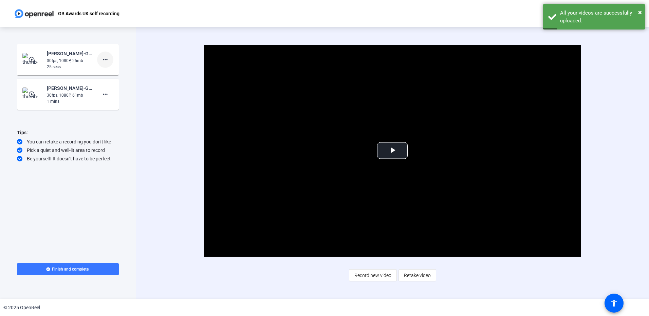
click at [105, 60] on mat-icon "more_horiz" at bounding box center [105, 60] width 8 height 8
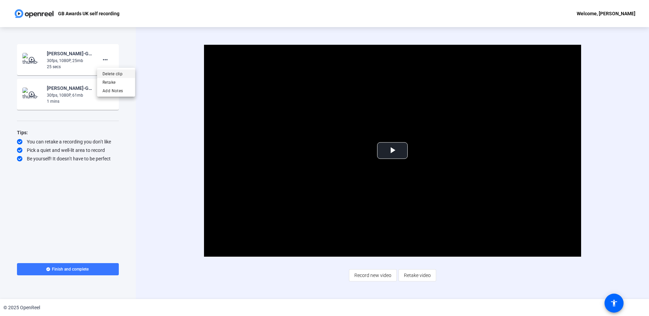
click at [107, 73] on span "Delete clip" at bounding box center [115, 74] width 27 height 8
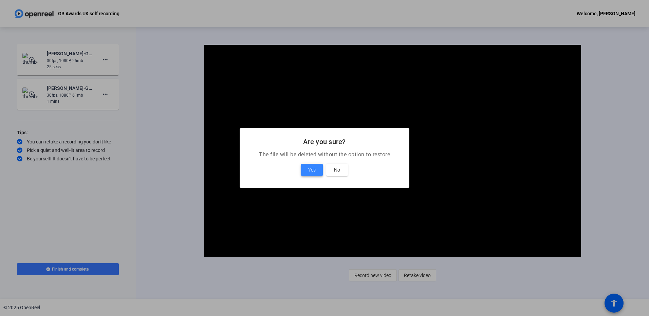
click at [305, 171] on span at bounding box center [312, 170] width 22 height 16
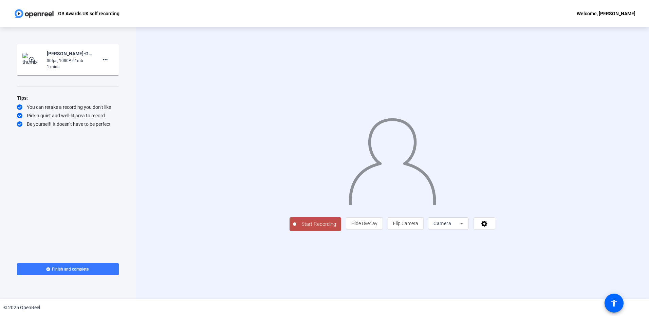
click at [296, 189] on span "Start Recording" at bounding box center [318, 225] width 45 height 8
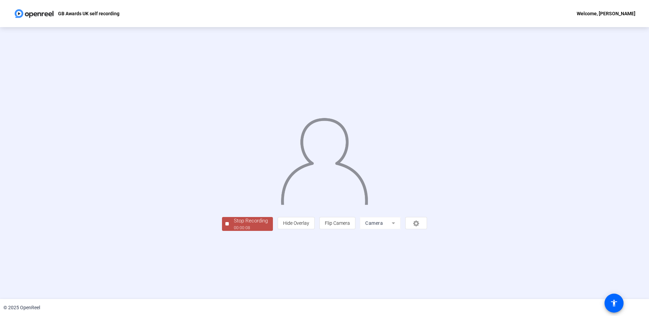
click at [234, 189] on div "Stop Recording" at bounding box center [251, 221] width 34 height 8
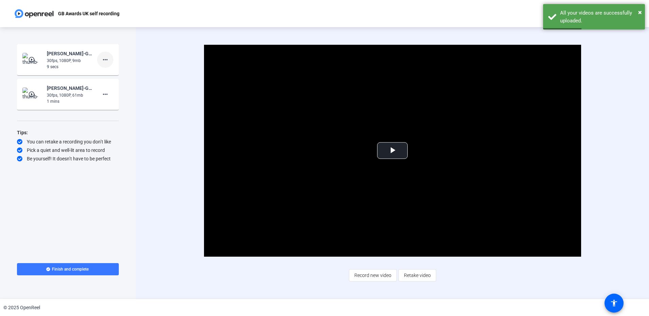
click at [104, 58] on mat-icon "more_horiz" at bounding box center [105, 60] width 8 height 8
click at [108, 75] on span "Delete clip" at bounding box center [115, 74] width 27 height 8
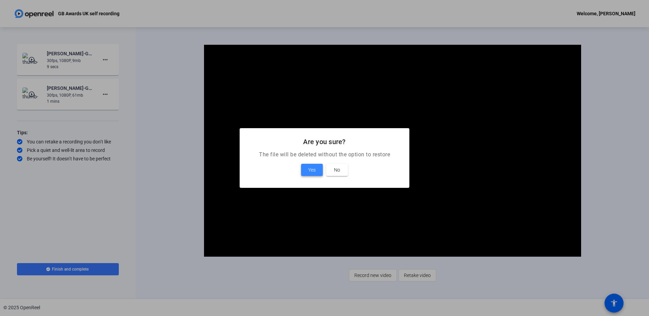
click at [306, 172] on span at bounding box center [312, 170] width 22 height 16
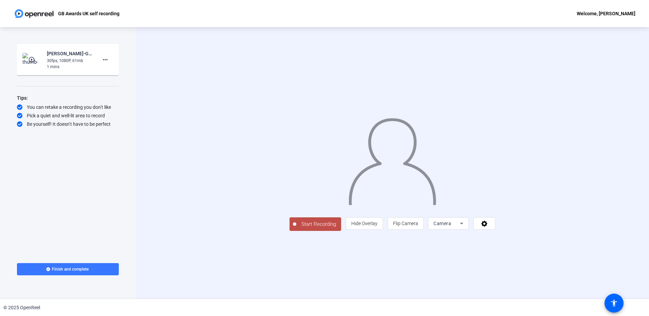
click at [296, 189] on span "Start Recording" at bounding box center [318, 225] width 45 height 8
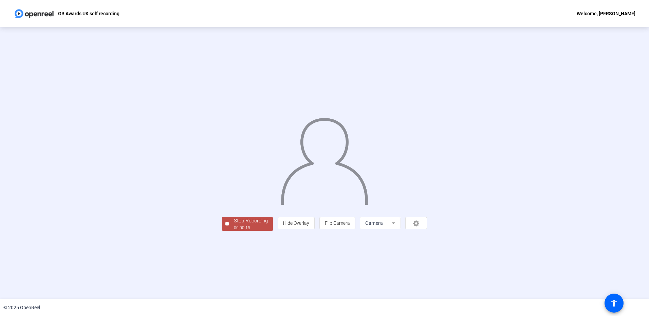
click at [222, 189] on button "Stop Recording 00:00:15" at bounding box center [247, 224] width 51 height 14
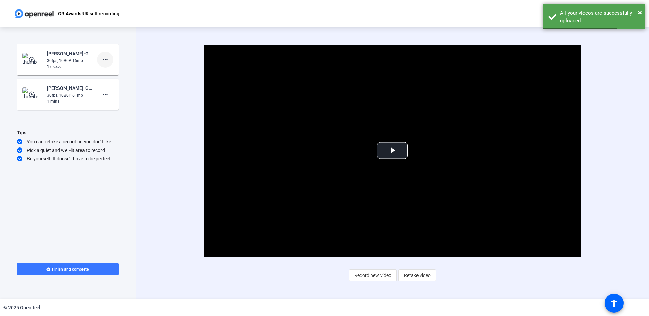
click at [107, 58] on mat-icon "more_horiz" at bounding box center [105, 60] width 8 height 8
click at [110, 73] on span "Delete clip" at bounding box center [115, 74] width 27 height 8
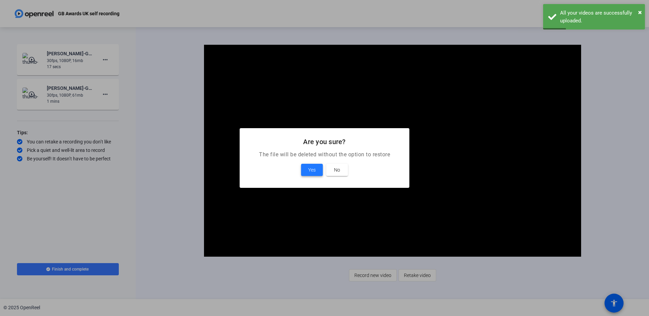
click at [314, 171] on span "Yes" at bounding box center [311, 170] width 7 height 8
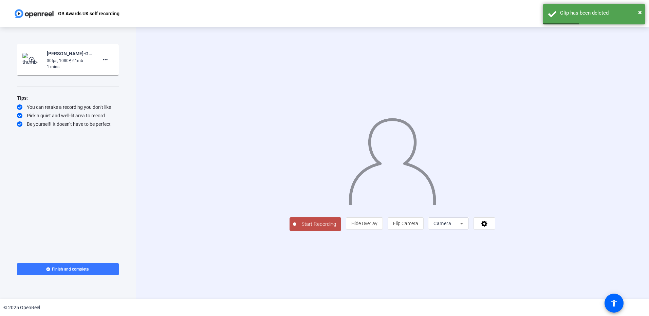
click at [296, 189] on span "Start Recording" at bounding box center [318, 225] width 45 height 8
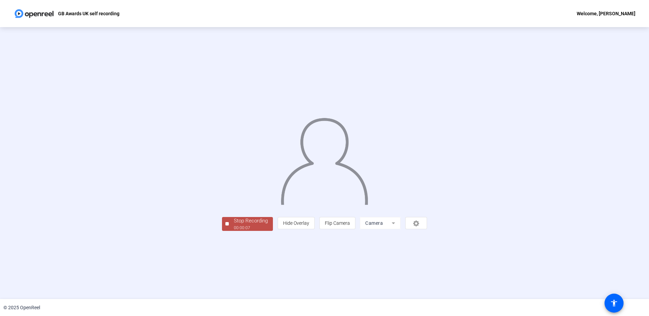
click at [234, 189] on div "Stop Recording" at bounding box center [251, 221] width 34 height 8
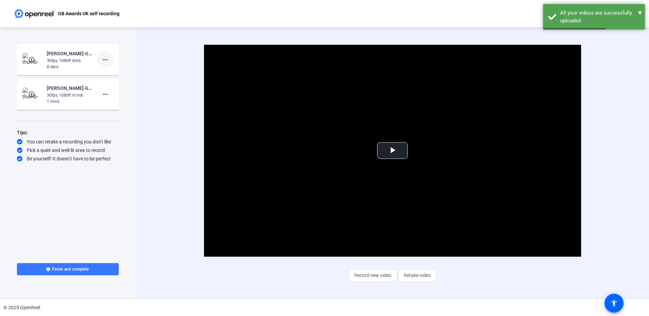
click at [110, 59] on span at bounding box center [105, 60] width 16 height 16
click at [108, 71] on span "Delete clip" at bounding box center [115, 74] width 27 height 8
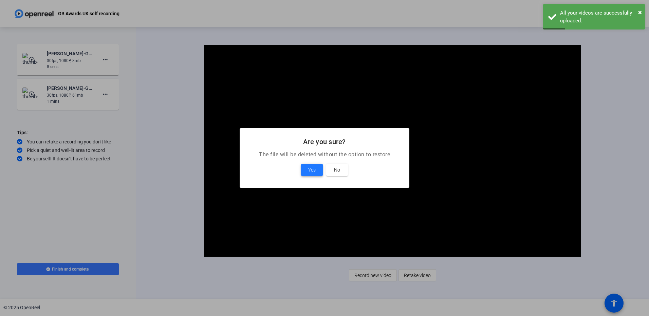
click at [307, 168] on span at bounding box center [312, 170] width 22 height 16
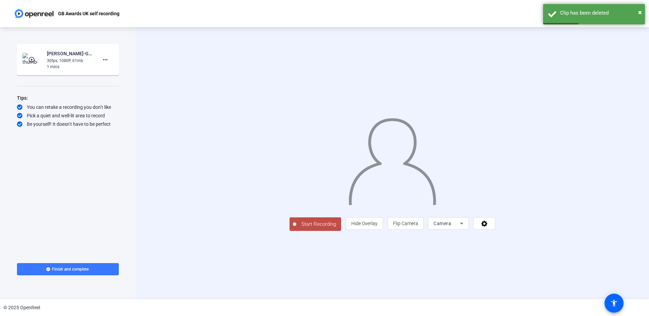
click at [296, 189] on span "Start Recording" at bounding box center [318, 225] width 45 height 8
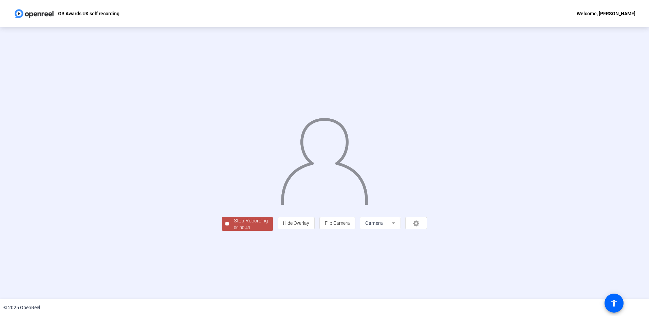
click at [234, 189] on div "Stop Recording" at bounding box center [251, 221] width 34 height 8
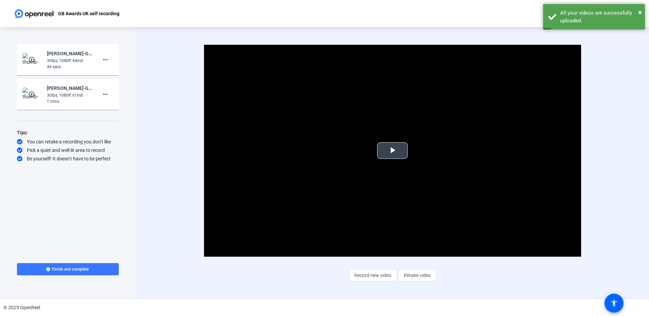
drag, startPoint x: 395, startPoint y: 151, endPoint x: 387, endPoint y: 154, distance: 8.3
click at [392, 151] on span "Video Player" at bounding box center [392, 151] width 0 height 0
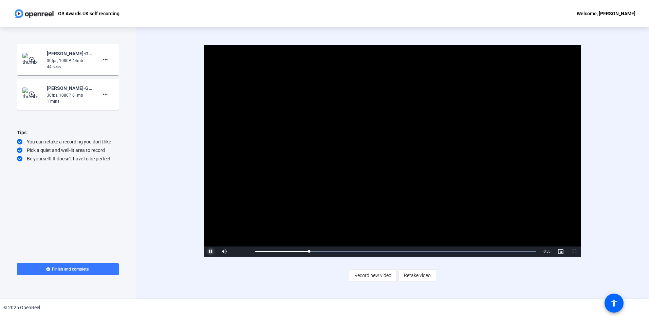
click at [213, 189] on span "Video Player" at bounding box center [211, 252] width 14 height 0
click at [405, 189] on span "Retake video" at bounding box center [417, 275] width 27 height 13
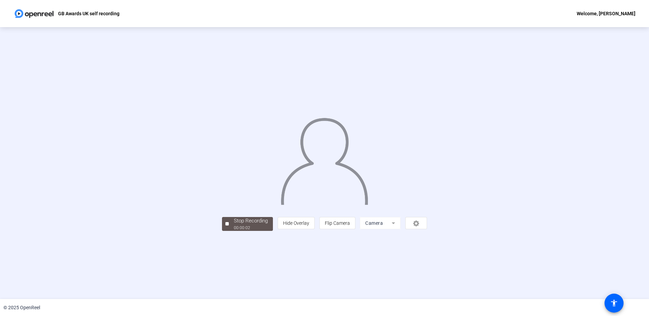
click at [229, 189] on div "Stop Recording 00:00:02 person Hide Overlay flip Flip Camera Camera" at bounding box center [324, 223] width 205 height 15
click at [282, 184] on img at bounding box center [324, 159] width 89 height 92
click at [222, 189] on button "Stop Recording 00:00:07" at bounding box center [247, 224] width 51 height 14
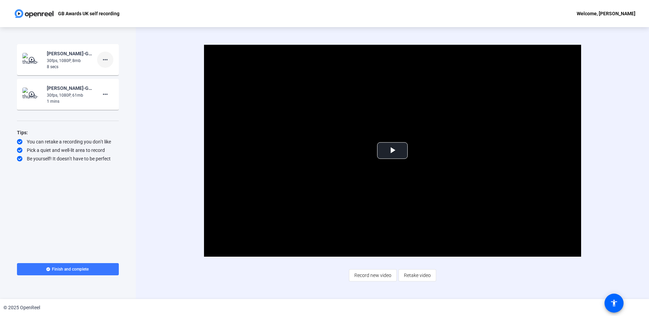
click at [107, 62] on mat-icon "more_horiz" at bounding box center [105, 60] width 8 height 8
click at [112, 74] on span "Delete clip" at bounding box center [115, 74] width 27 height 8
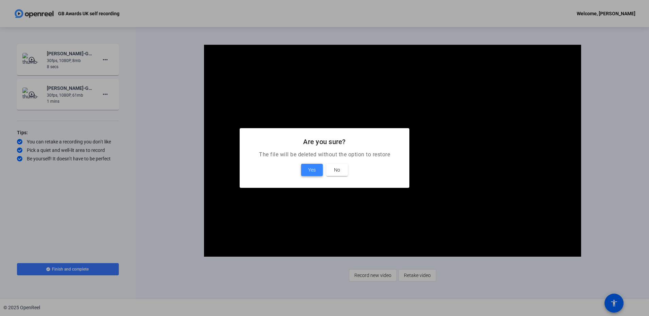
click at [307, 167] on span at bounding box center [312, 170] width 22 height 16
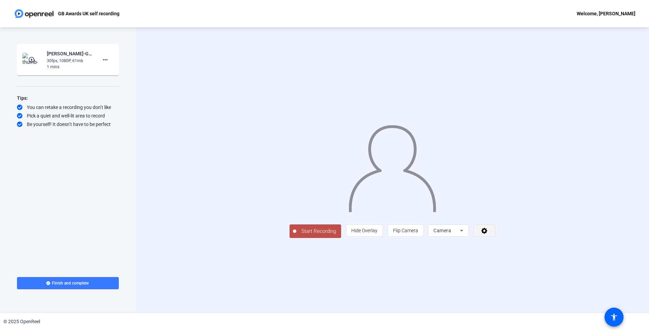
click at [426, 189] on span at bounding box center [484, 230] width 21 height 16
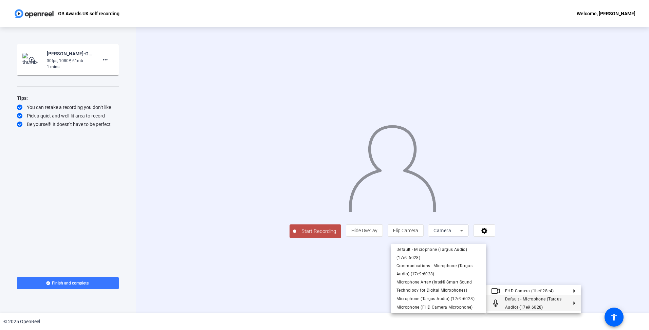
click at [426, 189] on span "Default - Microphone (Targus Audio) (17e9:6028)" at bounding box center [533, 303] width 57 height 13
click at [426, 189] on span "Microphone (FHD Camera Microphone)" at bounding box center [434, 307] width 76 height 5
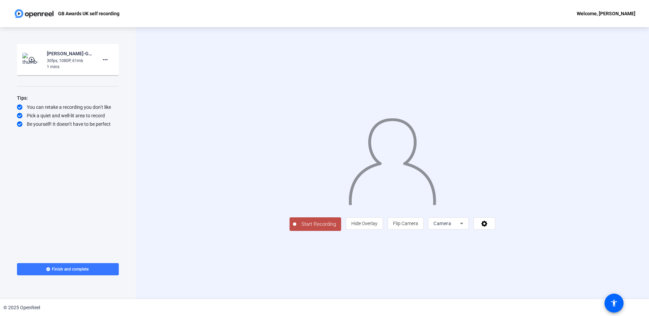
click at [296, 189] on span "Start Recording" at bounding box center [318, 225] width 45 height 8
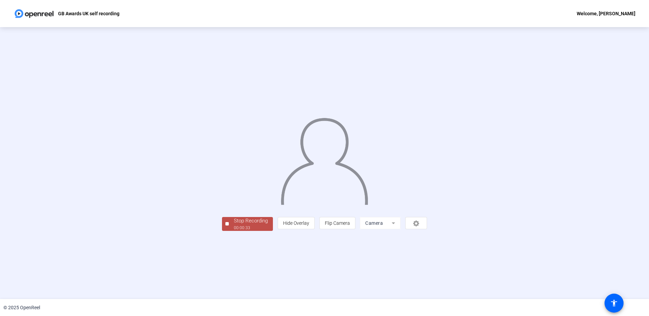
click at [234, 189] on div "Stop Recording" at bounding box center [251, 221] width 34 height 8
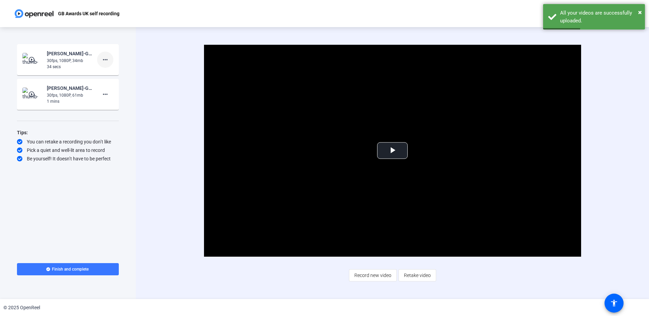
click at [111, 58] on span at bounding box center [105, 60] width 16 height 16
click at [111, 72] on span "Delete clip" at bounding box center [115, 74] width 27 height 8
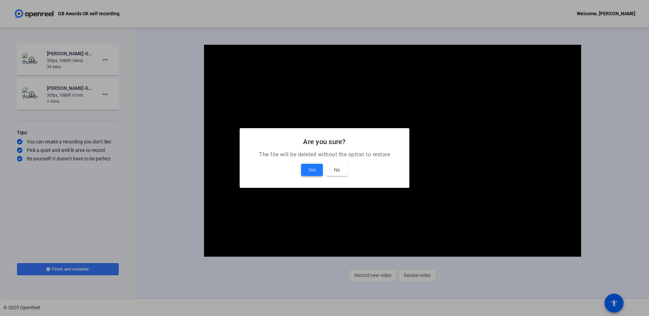
click at [312, 170] on span "Yes" at bounding box center [311, 170] width 7 height 8
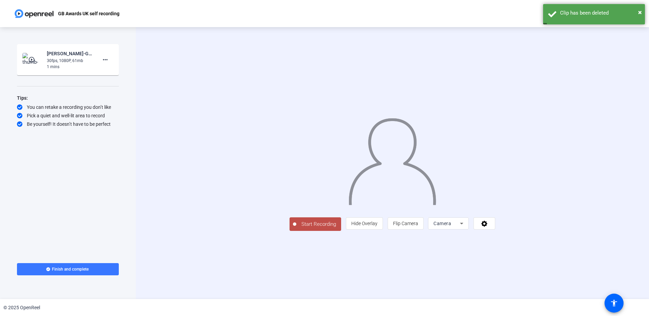
click at [296, 189] on span "Start Recording" at bounding box center [318, 225] width 45 height 8
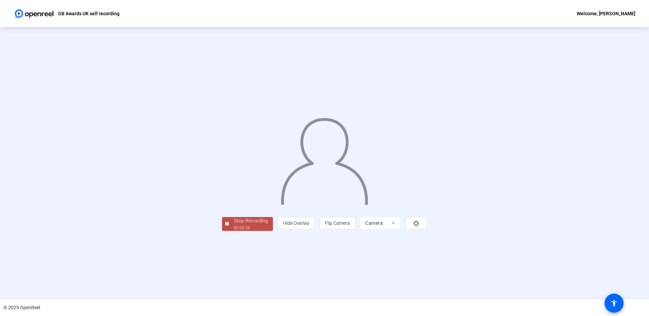
click at [234, 189] on div "Stop Recording" at bounding box center [251, 221] width 34 height 8
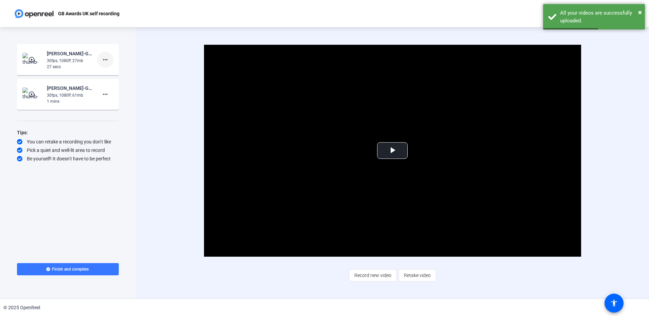
click at [106, 57] on mat-icon "more_horiz" at bounding box center [105, 60] width 8 height 8
click at [108, 74] on span "Delete clip" at bounding box center [115, 74] width 27 height 8
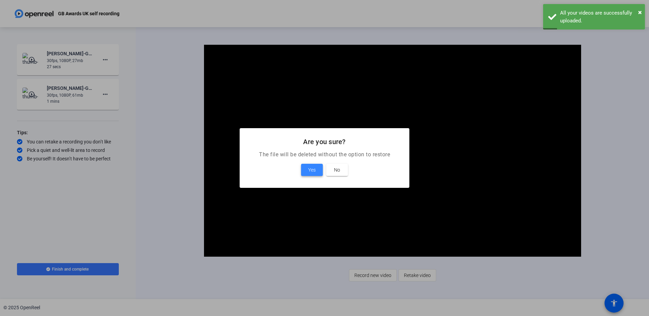
click at [312, 172] on span "Yes" at bounding box center [311, 170] width 7 height 8
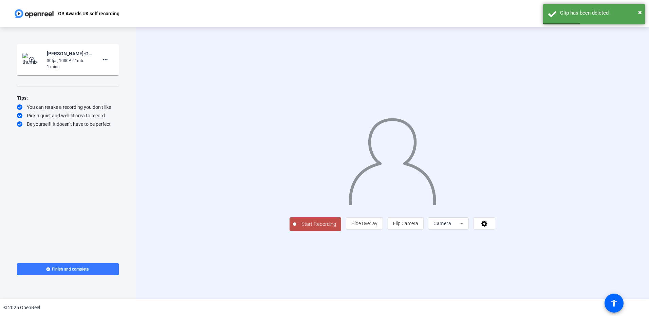
click at [296, 189] on span "Start Recording" at bounding box center [318, 225] width 45 height 8
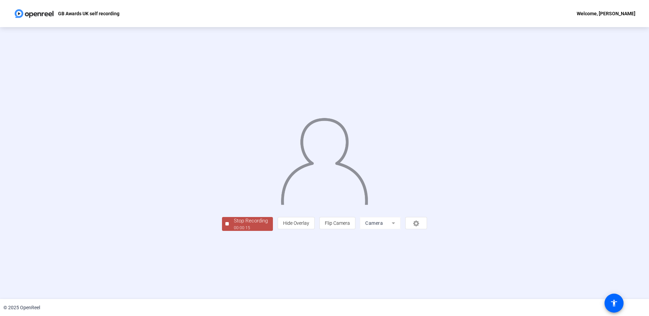
click at [234, 189] on div "Stop Recording" at bounding box center [251, 221] width 34 height 8
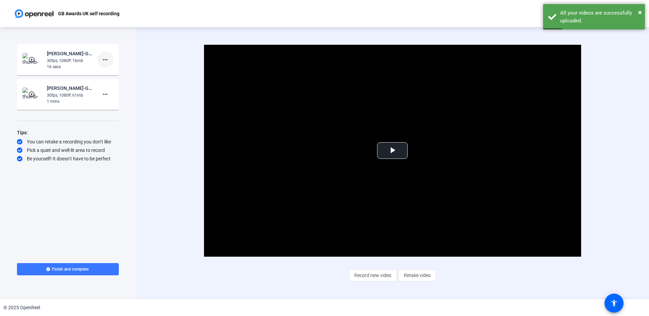
click at [104, 61] on mat-icon "more_horiz" at bounding box center [105, 60] width 8 height 8
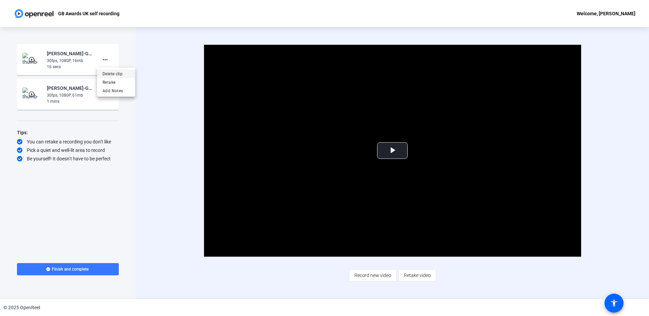
click at [109, 75] on span "Delete clip" at bounding box center [115, 74] width 27 height 8
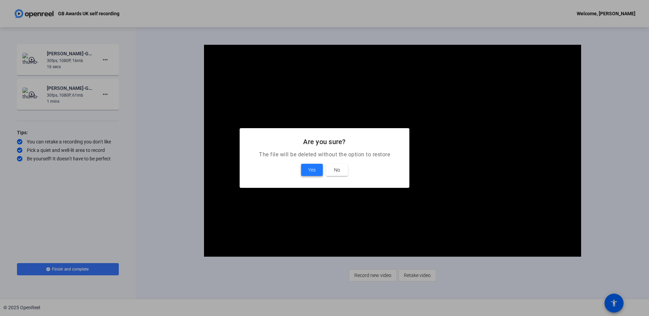
click at [311, 173] on span "Yes" at bounding box center [311, 170] width 7 height 8
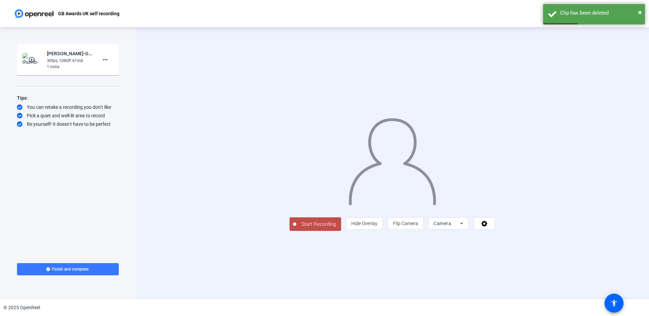
click at [296, 189] on span "Start Recording" at bounding box center [318, 225] width 45 height 8
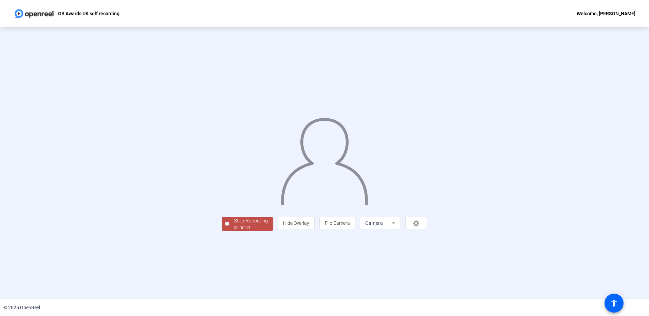
click at [234, 189] on div "Stop Recording" at bounding box center [251, 221] width 34 height 8
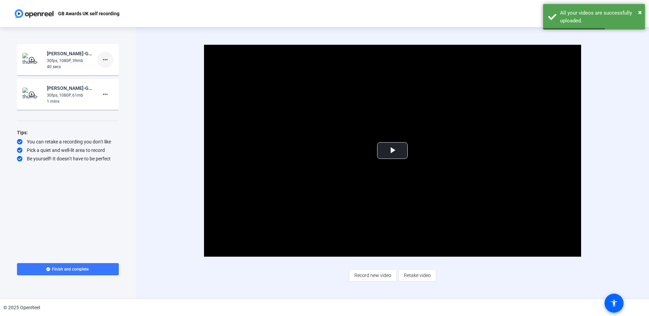
click at [108, 57] on mat-icon "more_horiz" at bounding box center [105, 60] width 8 height 8
click at [107, 73] on span "Delete clip" at bounding box center [115, 74] width 27 height 8
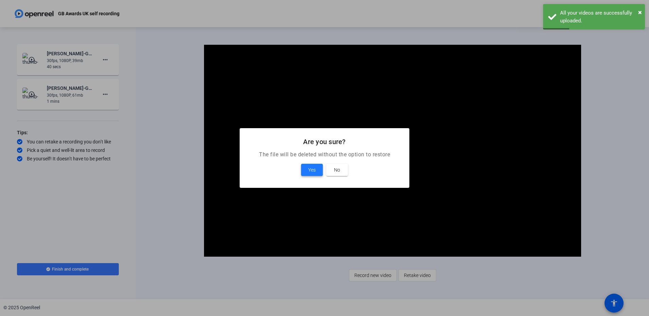
click at [316, 173] on span at bounding box center [312, 170] width 22 height 16
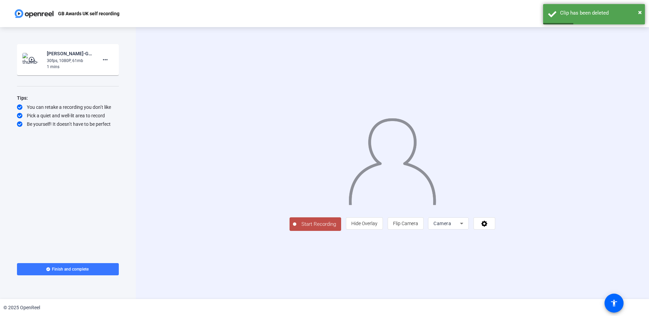
click at [296, 189] on span "Start Recording" at bounding box center [318, 225] width 45 height 8
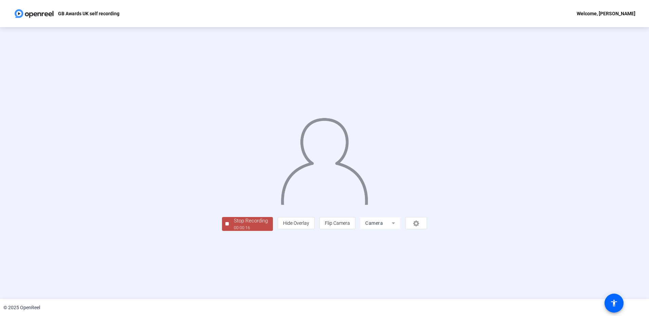
click at [234, 189] on div "Stop Recording" at bounding box center [251, 221] width 34 height 8
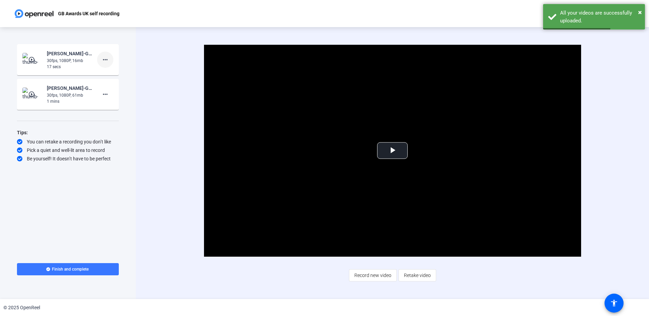
click at [107, 60] on mat-icon "more_horiz" at bounding box center [105, 60] width 8 height 8
click at [111, 71] on span "Delete clip" at bounding box center [115, 74] width 27 height 8
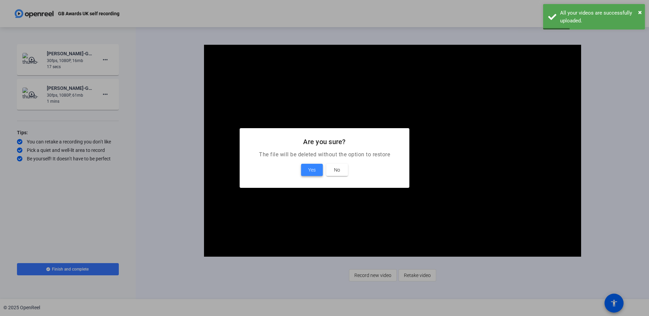
click at [309, 170] on span "Yes" at bounding box center [311, 170] width 7 height 8
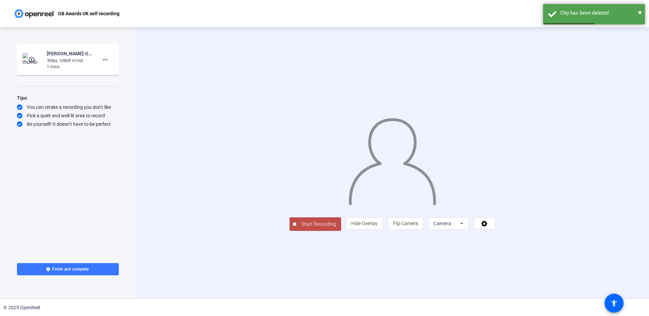
click at [296, 189] on span "Start Recording" at bounding box center [318, 225] width 45 height 8
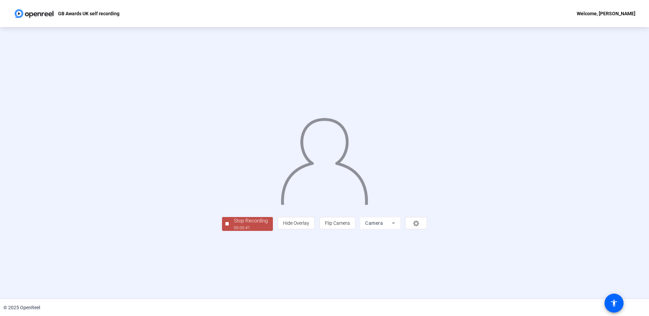
click at [234, 189] on div "00:00:41" at bounding box center [251, 228] width 34 height 6
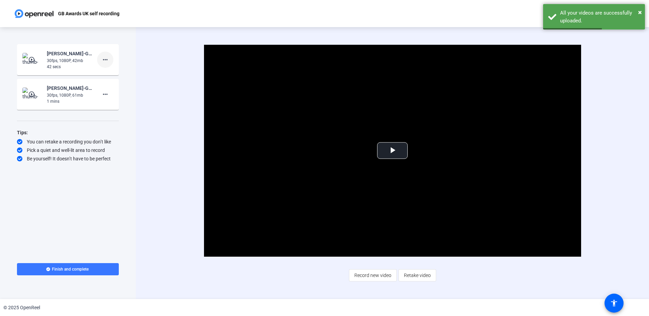
click at [102, 62] on mat-icon "more_horiz" at bounding box center [105, 60] width 8 height 8
click at [110, 70] on span "Delete clip" at bounding box center [115, 74] width 27 height 8
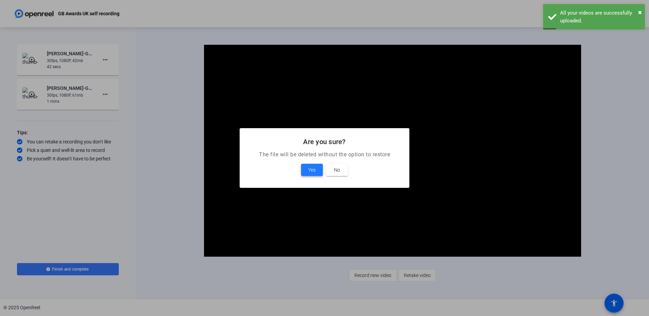
click at [306, 167] on span at bounding box center [312, 170] width 22 height 16
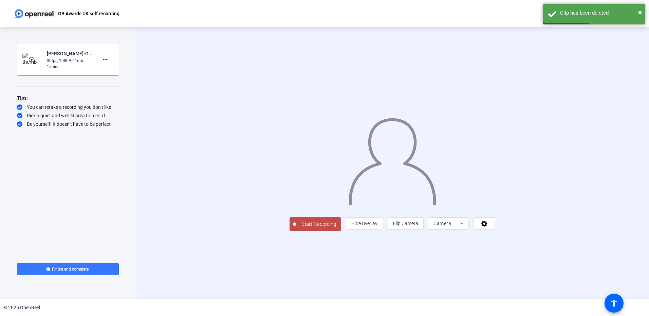
click at [296, 189] on span "Start Recording" at bounding box center [318, 225] width 45 height 8
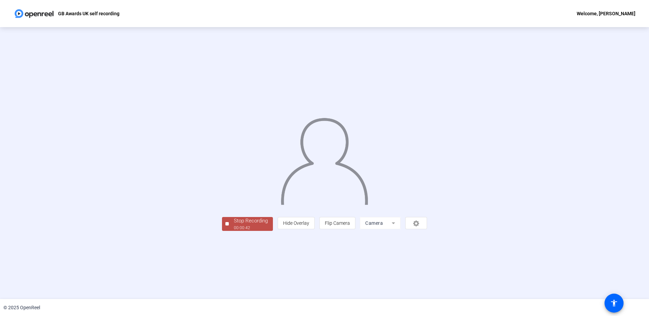
click at [234, 189] on div "00:00:42" at bounding box center [251, 228] width 34 height 6
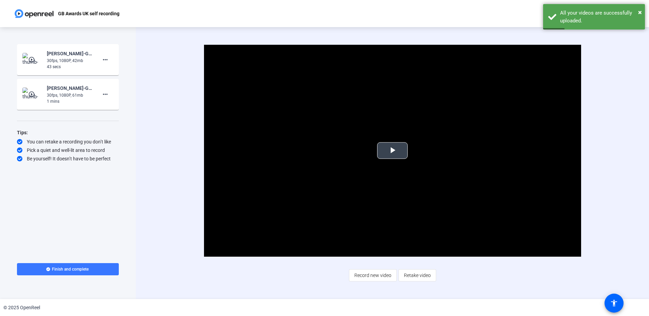
click at [392, 151] on span "Video Player" at bounding box center [392, 151] width 0 height 0
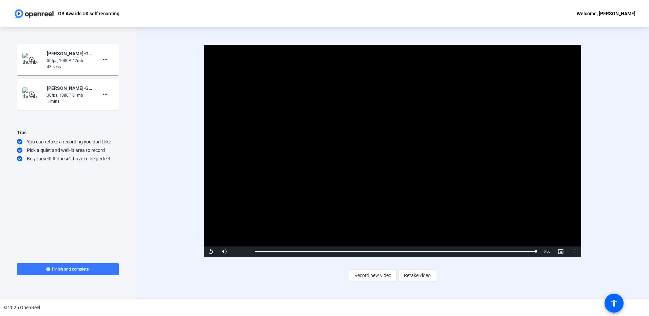
click at [34, 95] on mat-icon "play_circle_outline" at bounding box center [32, 94] width 8 height 7
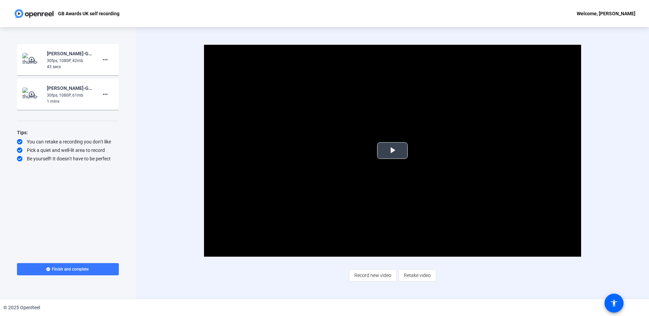
click at [392, 151] on span "Video Player" at bounding box center [392, 151] width 0 height 0
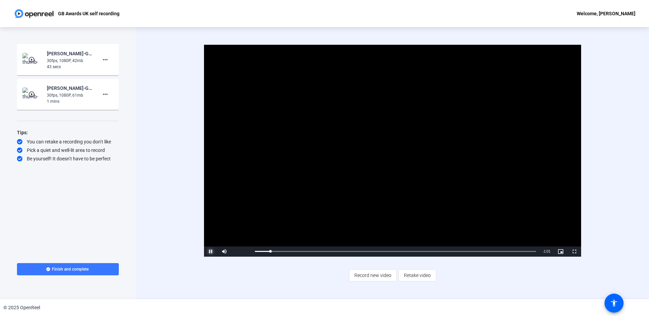
click at [209, 189] on span "Video Player" at bounding box center [211, 252] width 14 height 0
click at [70, 189] on span "Finish and complete" at bounding box center [70, 269] width 37 height 5
